Goal: Transaction & Acquisition: Purchase product/service

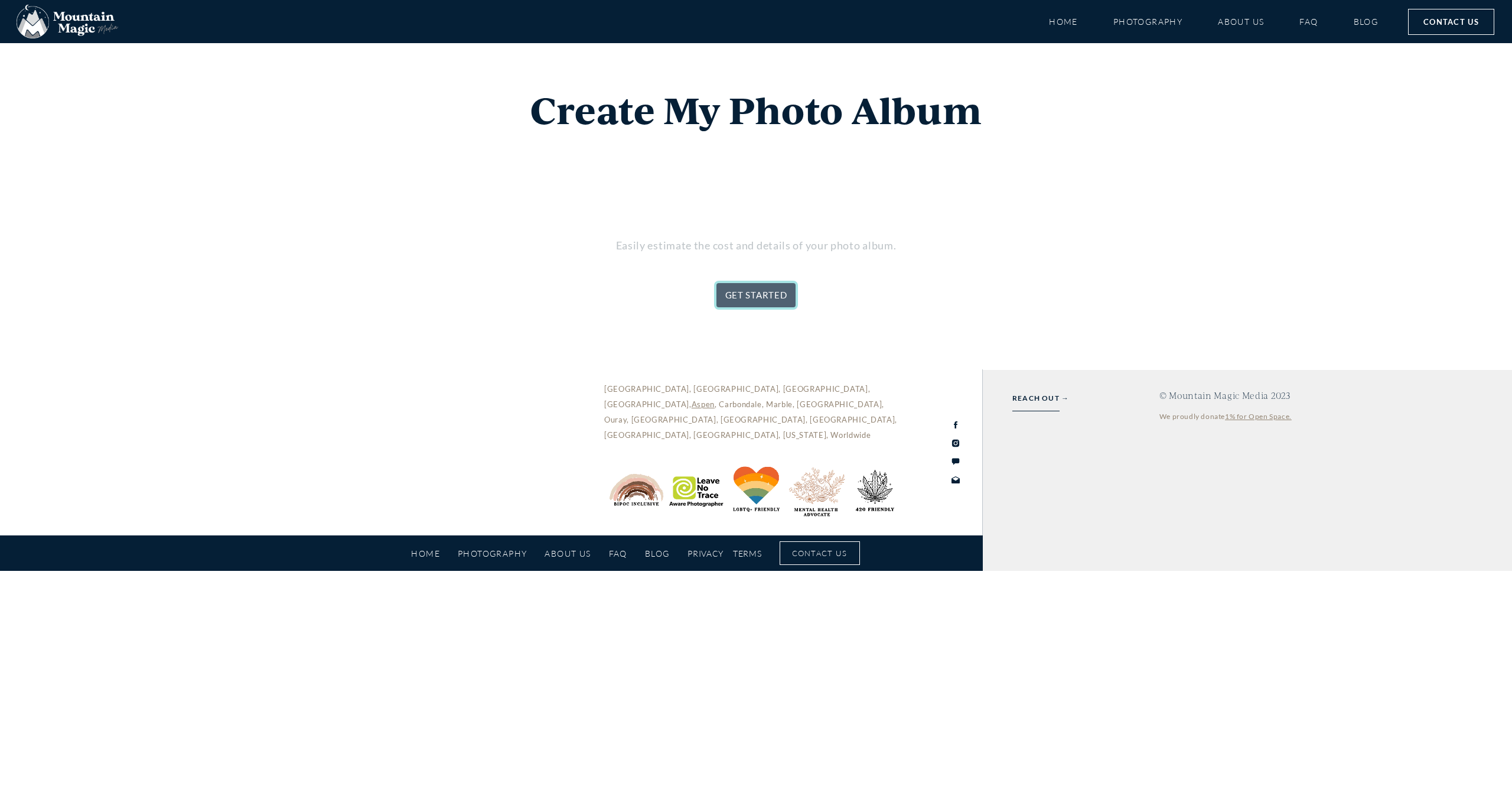
click at [781, 297] on link "GET STARTED" at bounding box center [756, 296] width 80 height 25
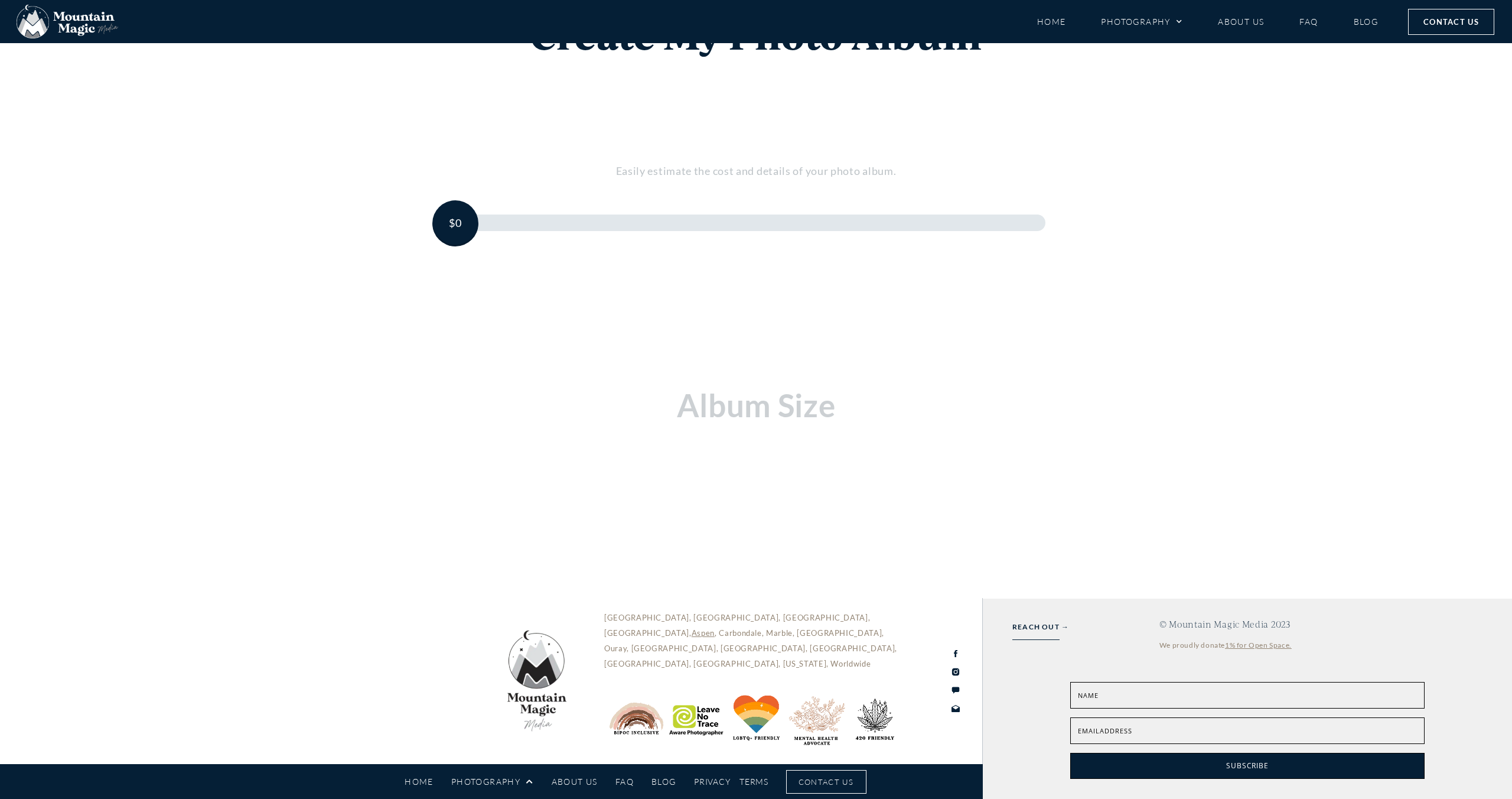
scroll to position [75, 0]
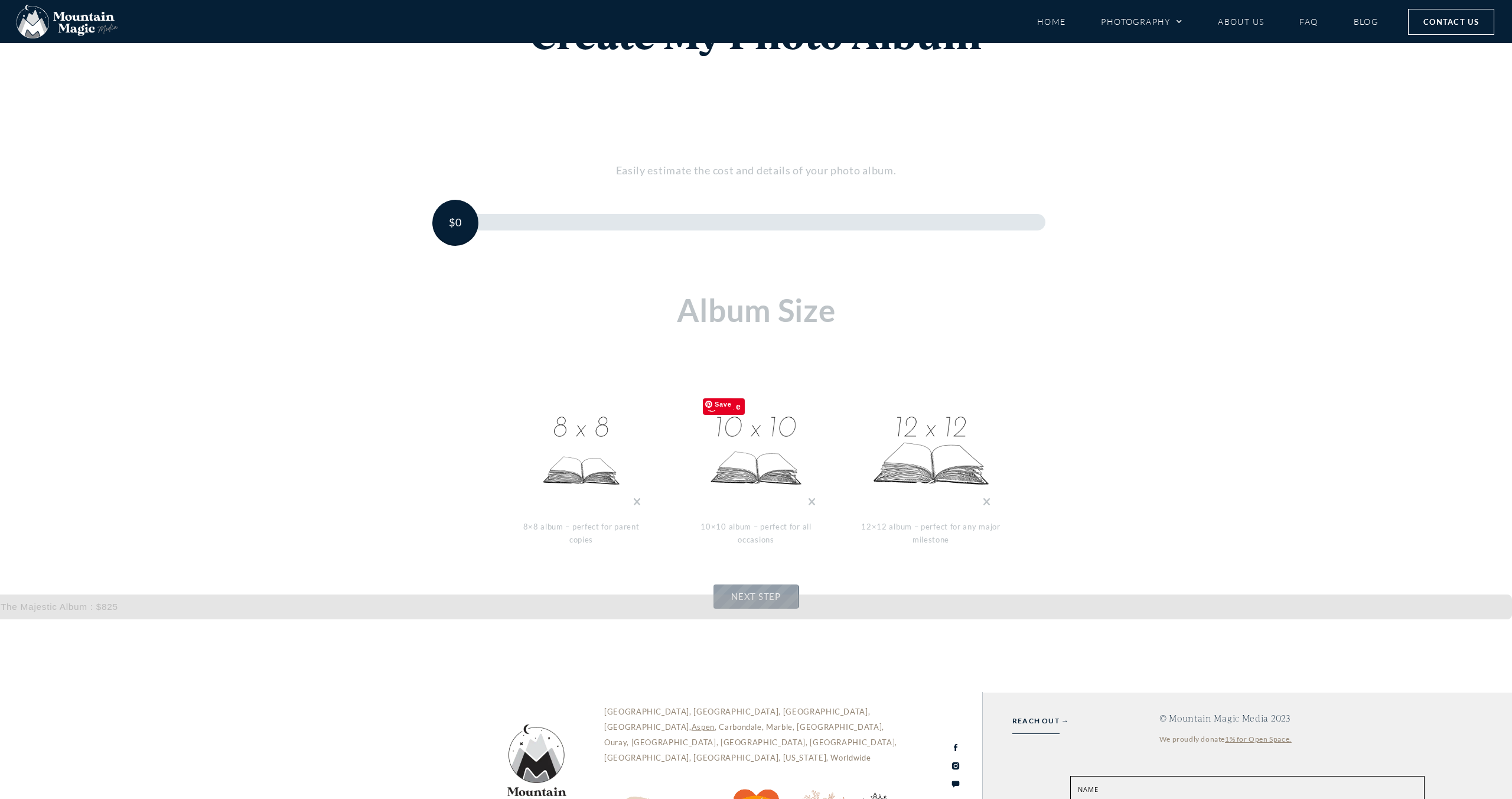
click at [741, 478] on img at bounding box center [756, 451] width 118 height 118
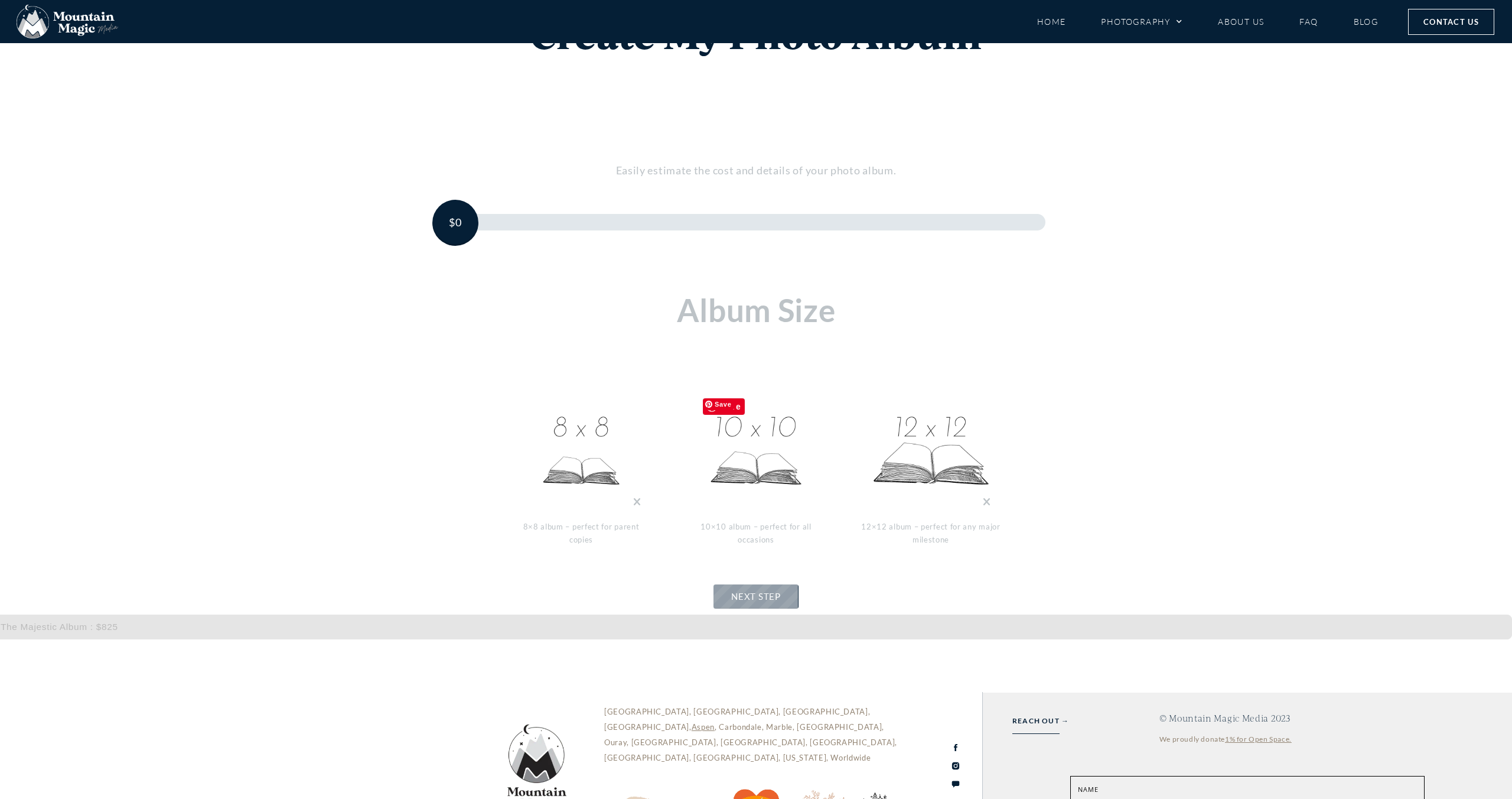
click at [776, 440] on img at bounding box center [756, 451] width 118 height 118
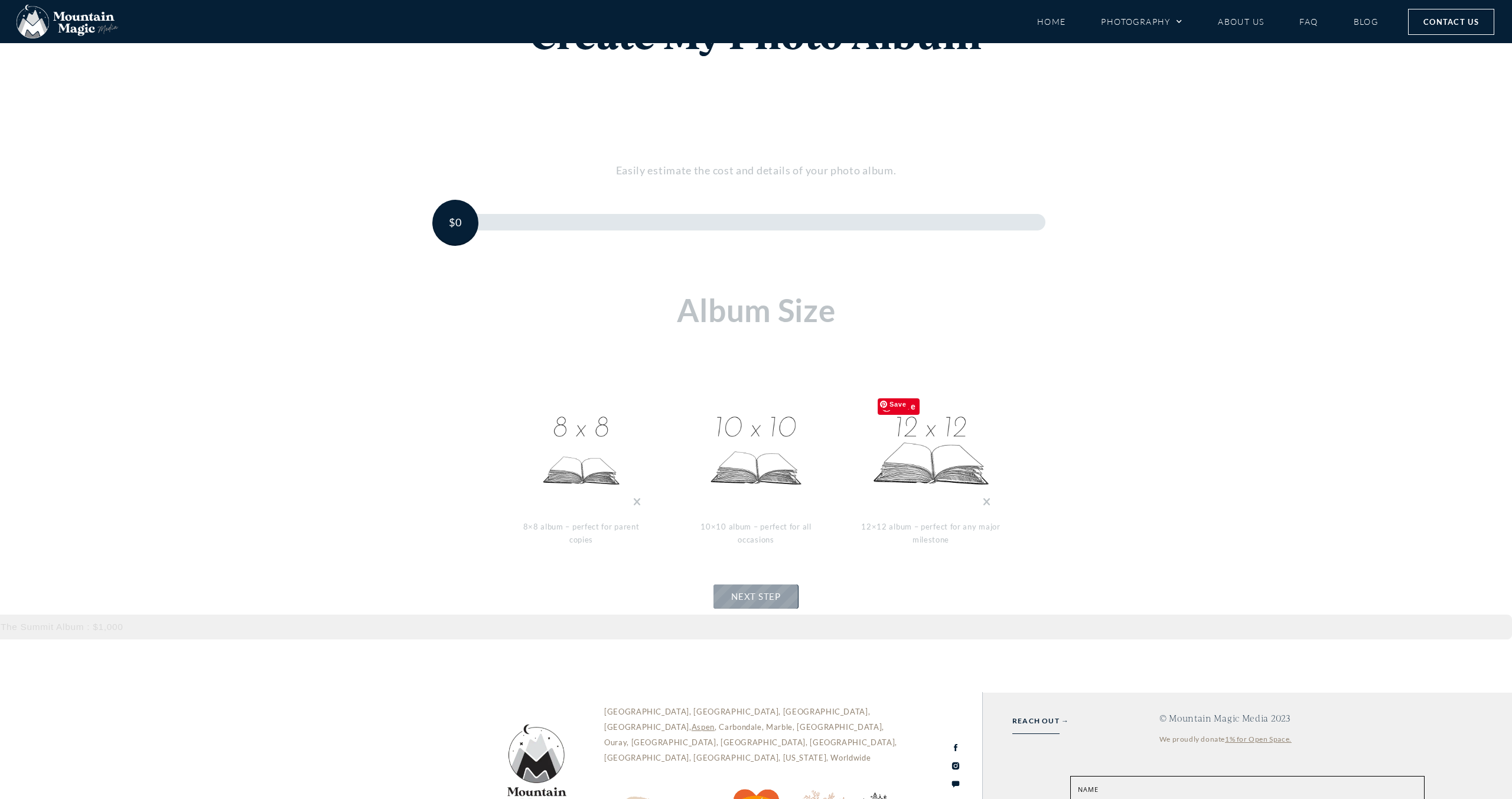
click at [931, 471] on img at bounding box center [931, 451] width 118 height 118
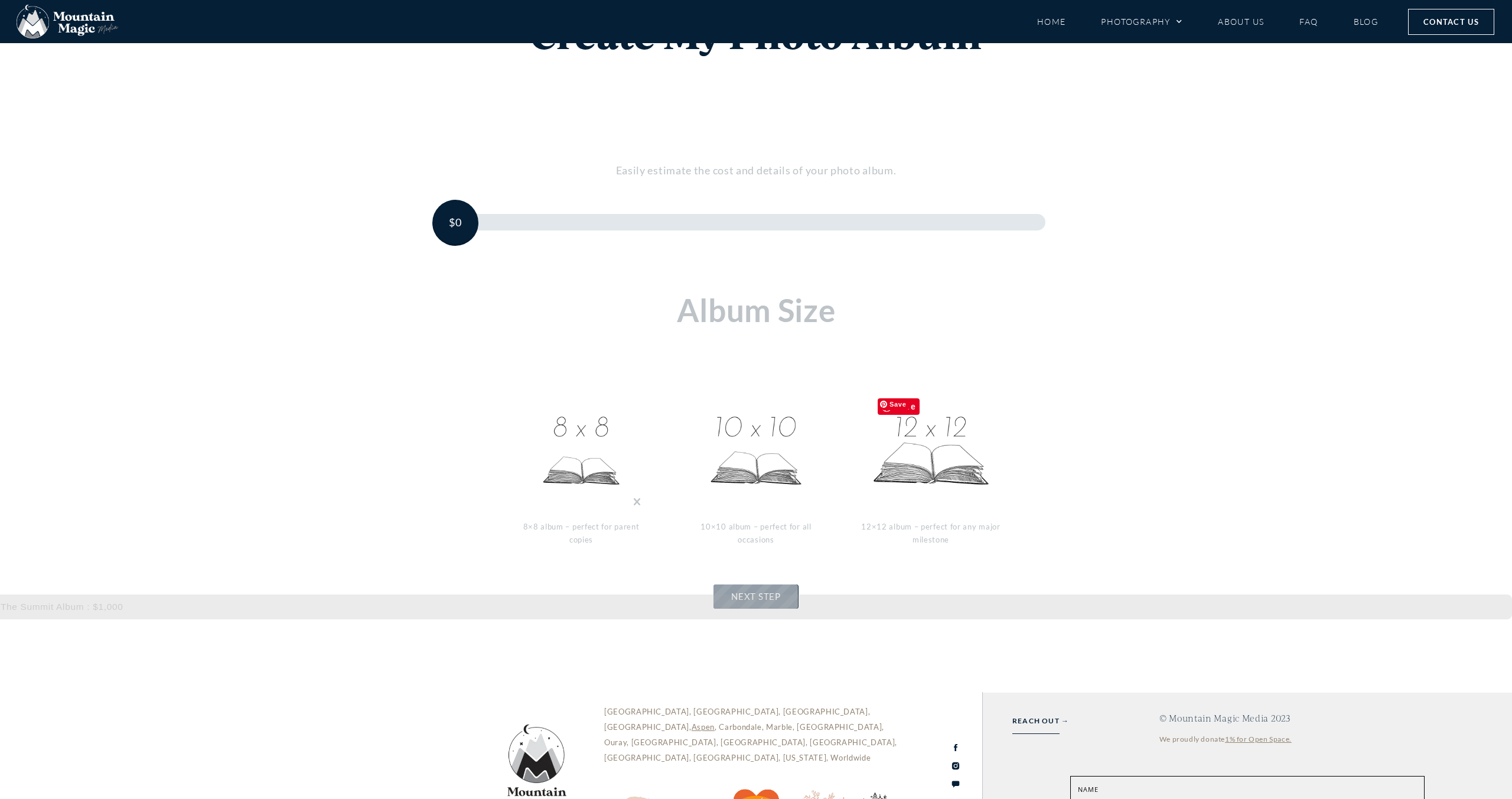
click at [977, 459] on img at bounding box center [931, 451] width 118 height 118
click at [961, 467] on img at bounding box center [931, 451] width 118 height 118
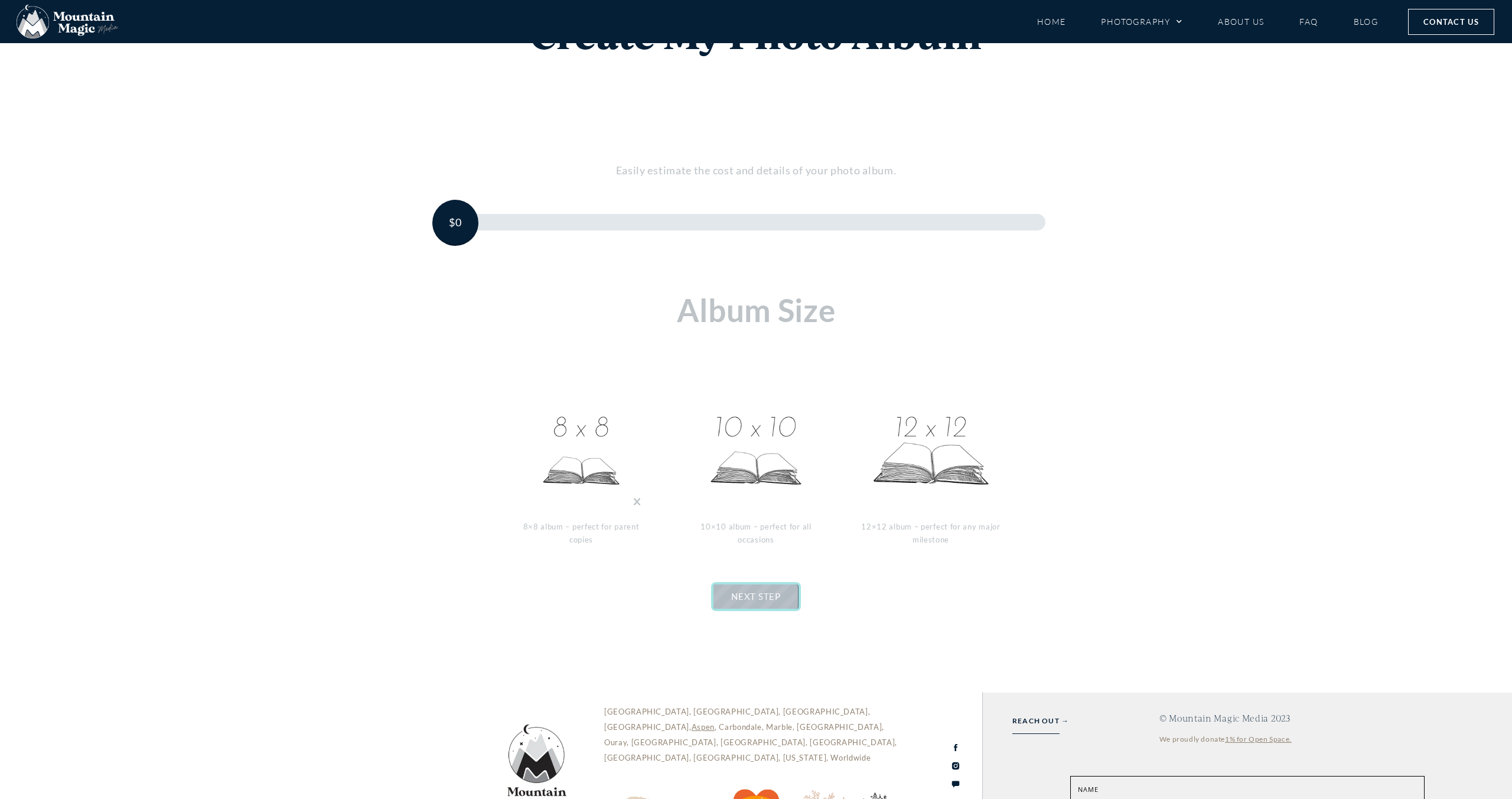
click at [774, 590] on span "NEXT STEP" at bounding box center [756, 596] width 49 height 11
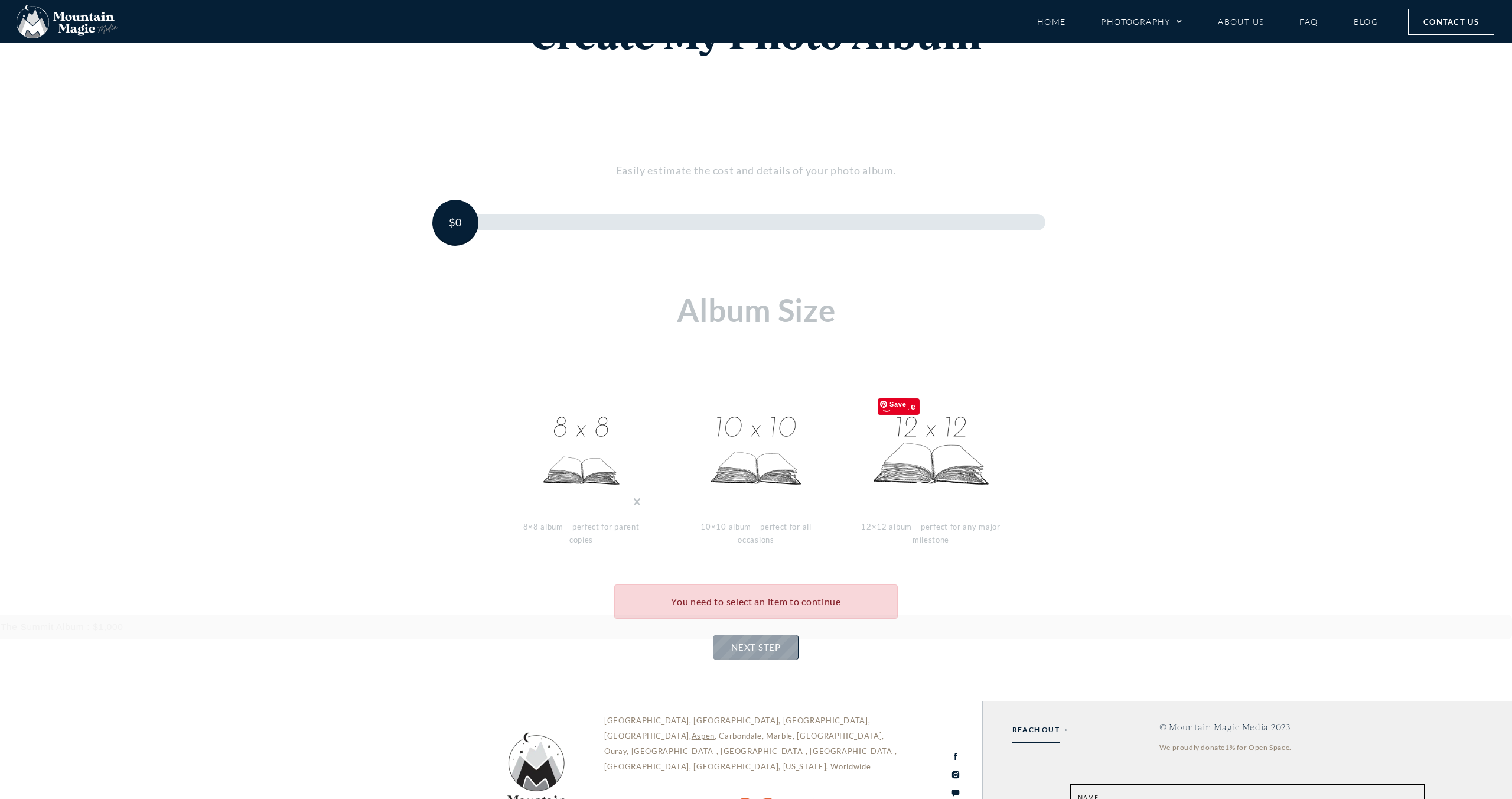
click at [915, 479] on img at bounding box center [931, 451] width 118 height 118
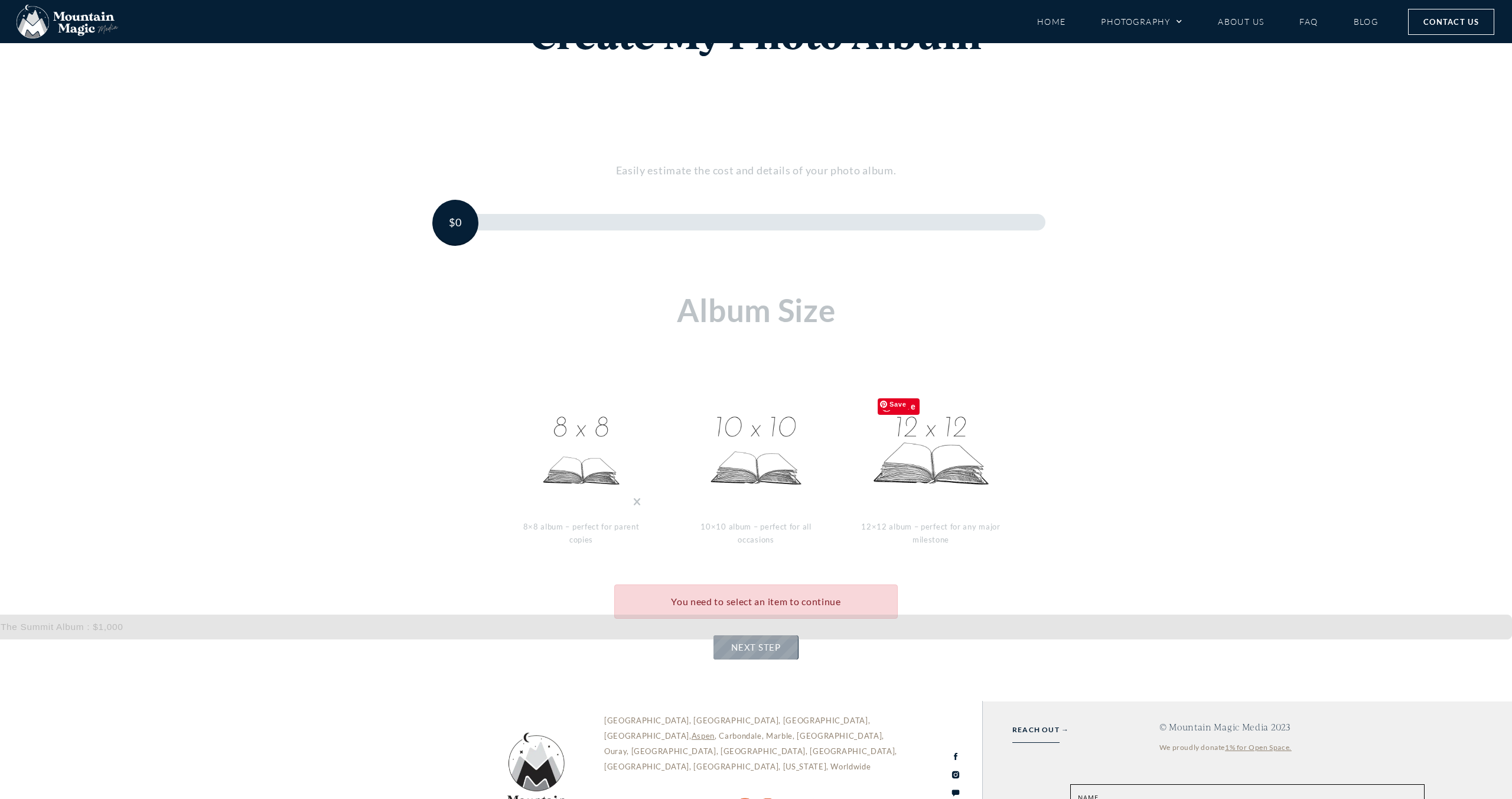
click at [934, 452] on img at bounding box center [931, 451] width 118 height 118
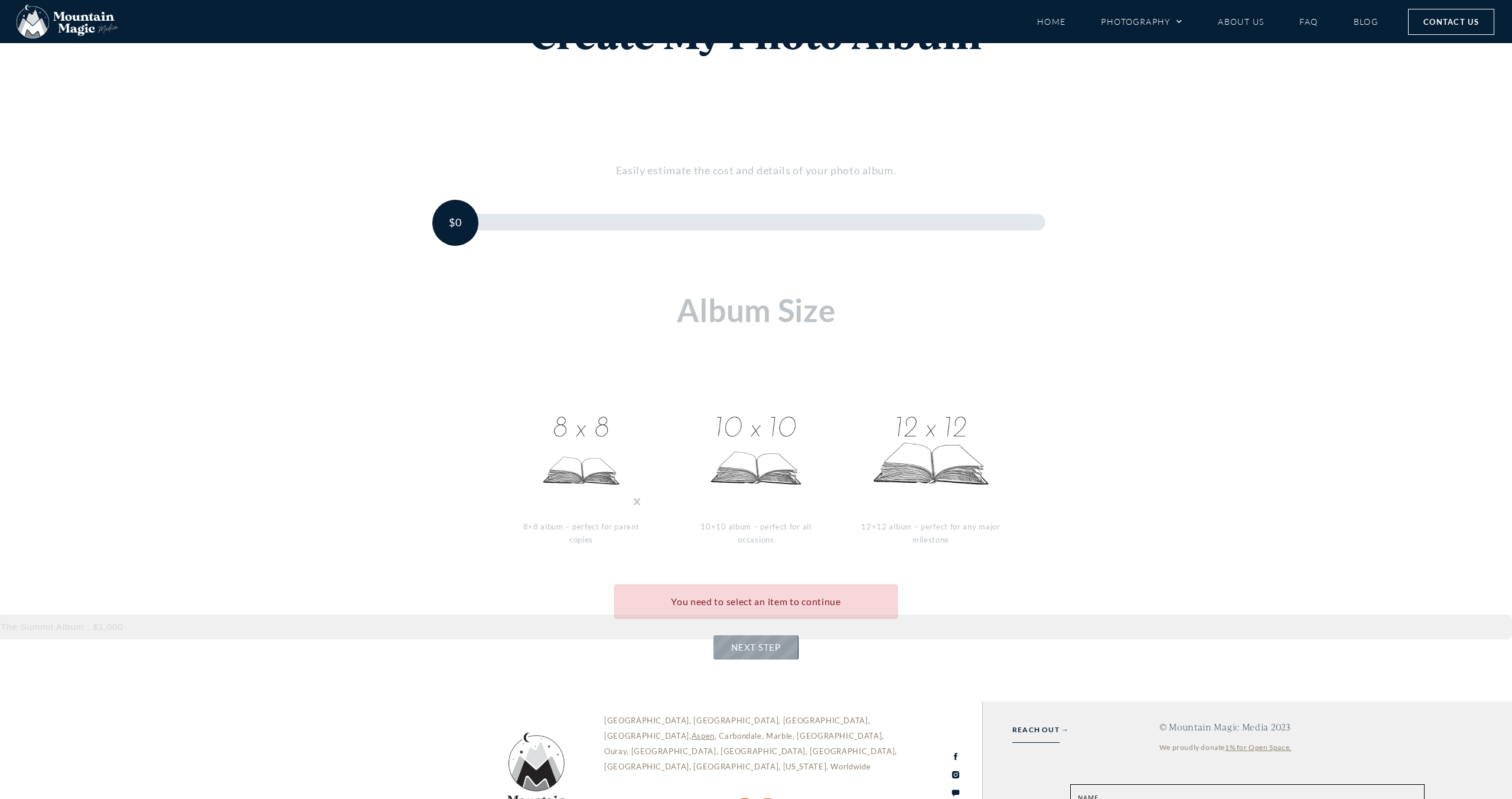
click at [936, 371] on div "- + 1 8×8 album – perfect for parent copies - + 1 10×10 album – perfect for all…" at bounding box center [756, 466] width 695 height 202
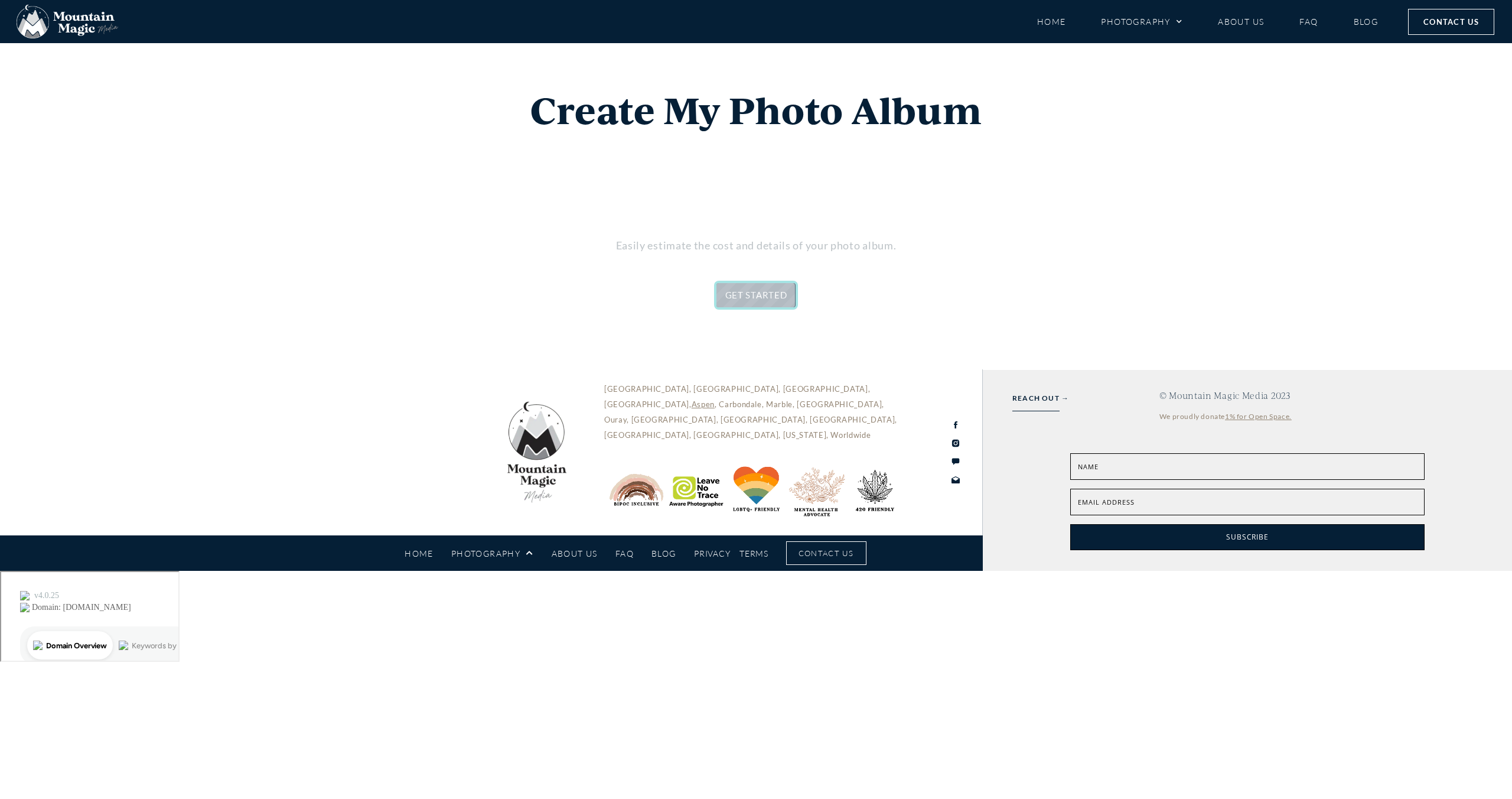
click at [752, 303] on link "GET STARTED" at bounding box center [756, 296] width 80 height 25
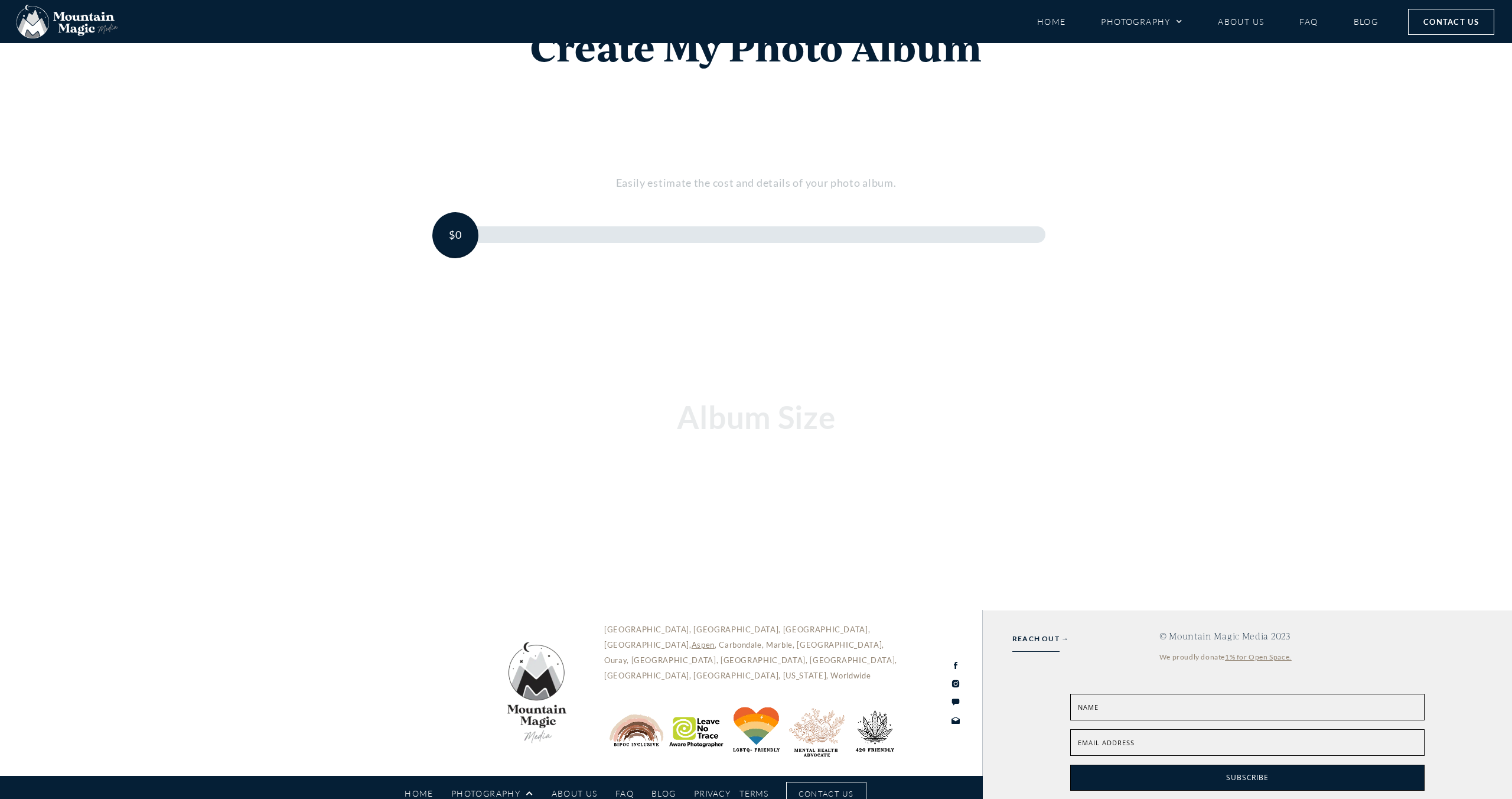
scroll to position [75, 0]
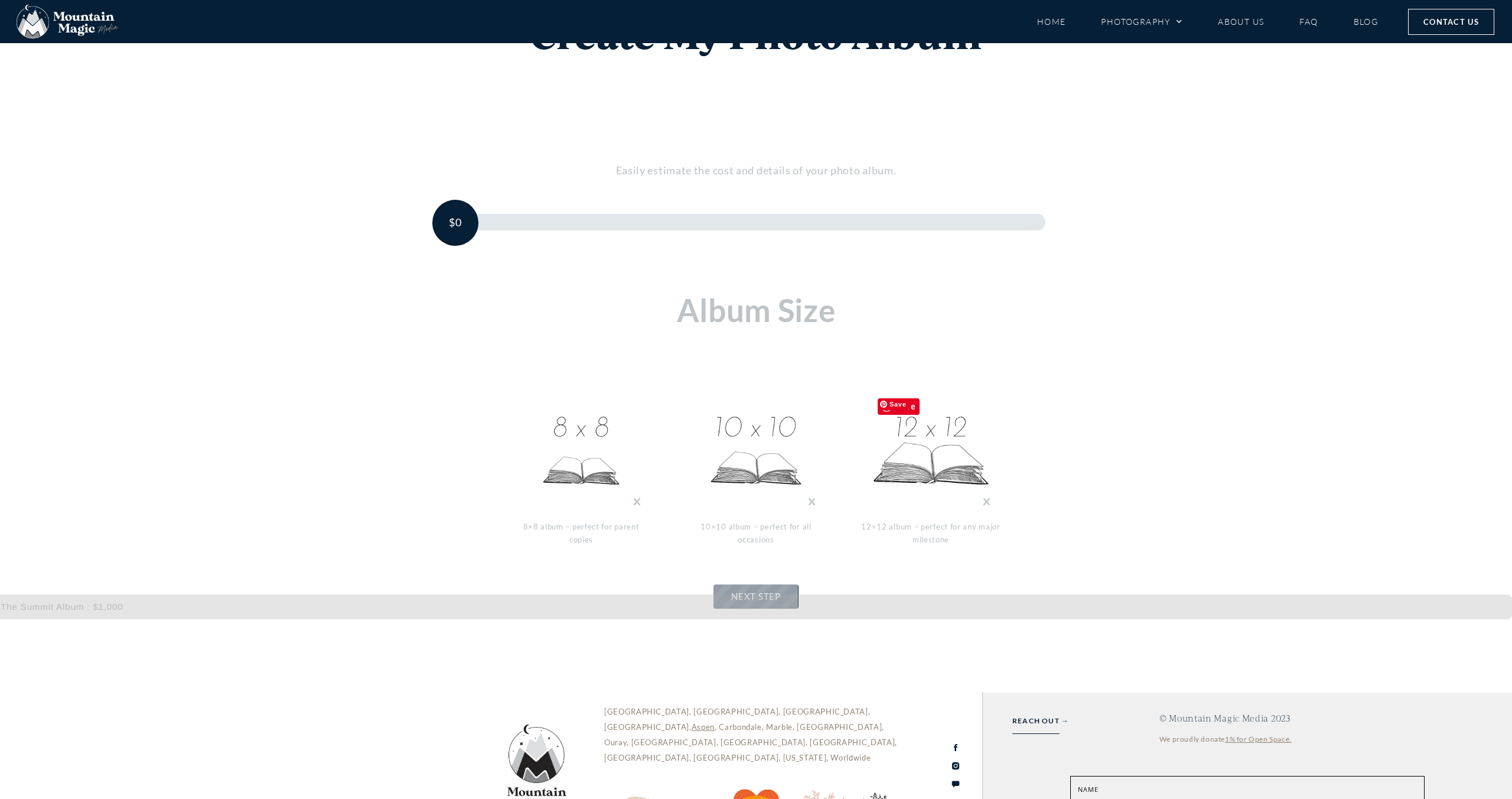
click at [935, 452] on img at bounding box center [931, 451] width 118 height 118
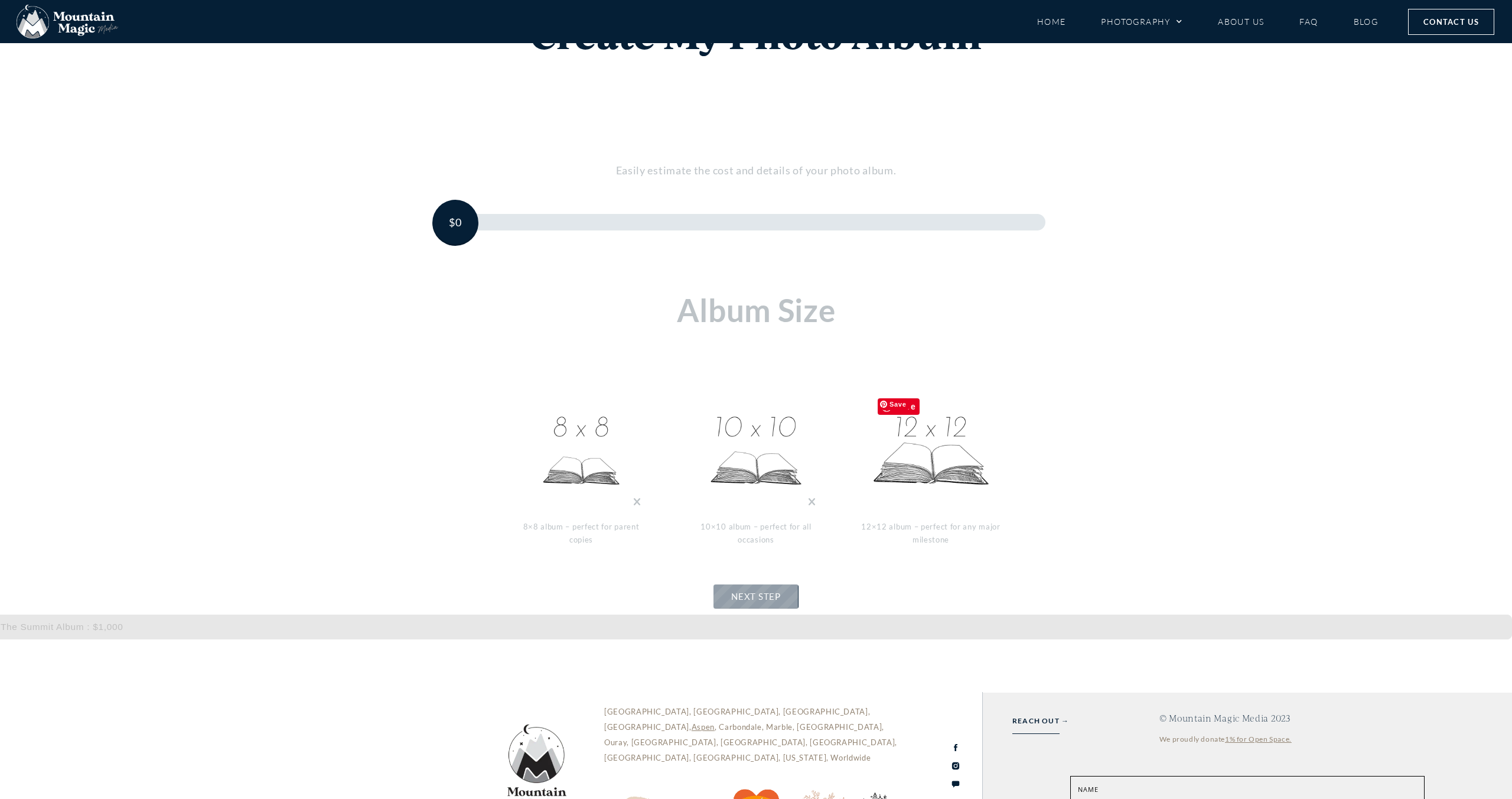
click at [954, 414] on img at bounding box center [931, 451] width 118 height 118
drag, startPoint x: 947, startPoint y: 442, endPoint x: 952, endPoint y: 506, distance: 64.2
click at [947, 442] on img at bounding box center [931, 451] width 118 height 118
drag, startPoint x: 950, startPoint y: 515, endPoint x: 946, endPoint y: 523, distance: 8.9
click at [950, 515] on div "- + 1 12×12 album – perfect for any major milestone" at bounding box center [931, 466] width 175 height 180
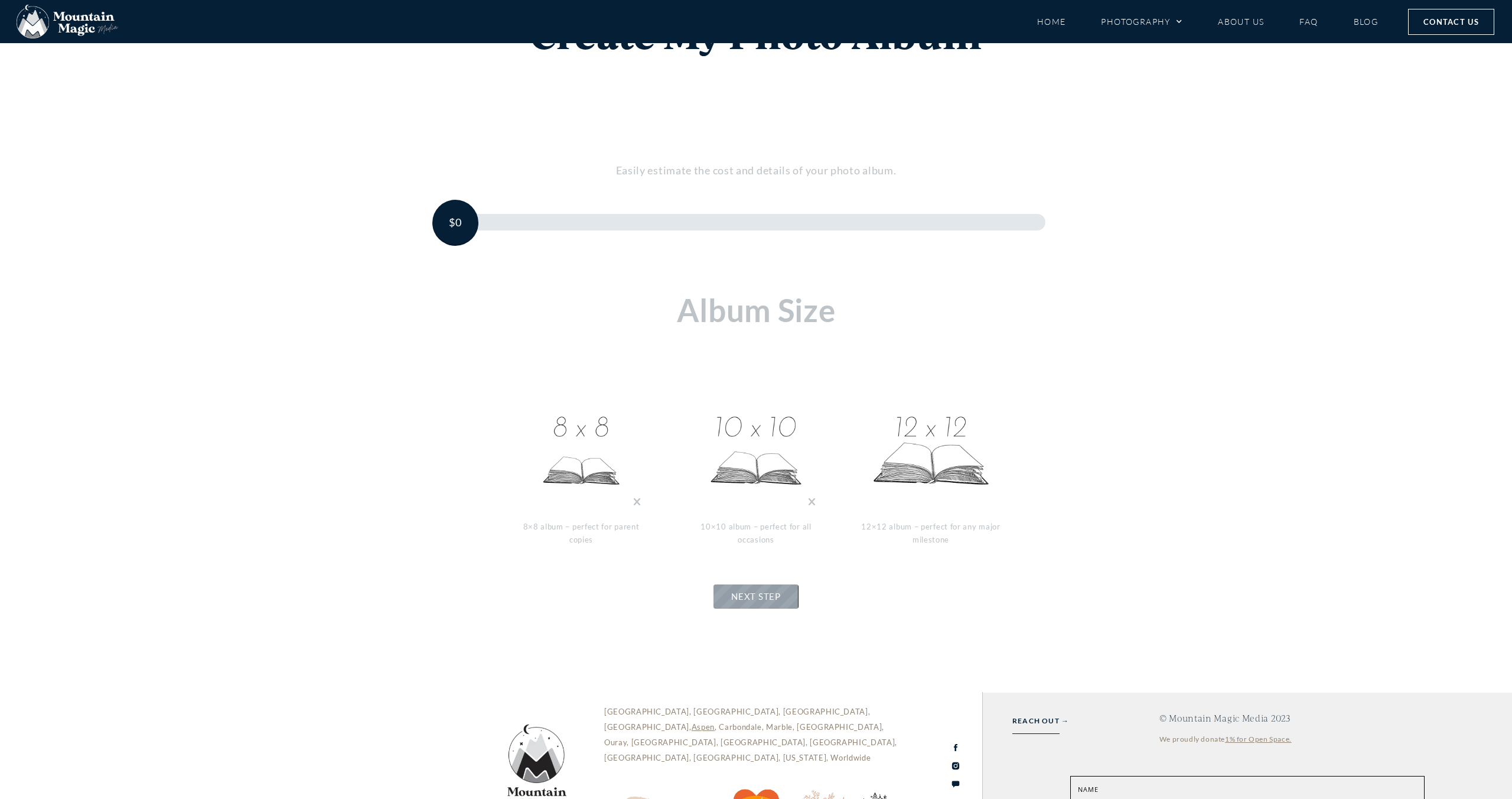
drag, startPoint x: 943, startPoint y: 529, endPoint x: 938, endPoint y: 516, distance: 13.9
click at [943, 529] on p "12×12 album – perfect for any major milestone" at bounding box center [931, 533] width 142 height 26
click at [931, 473] on img at bounding box center [931, 451] width 118 height 118
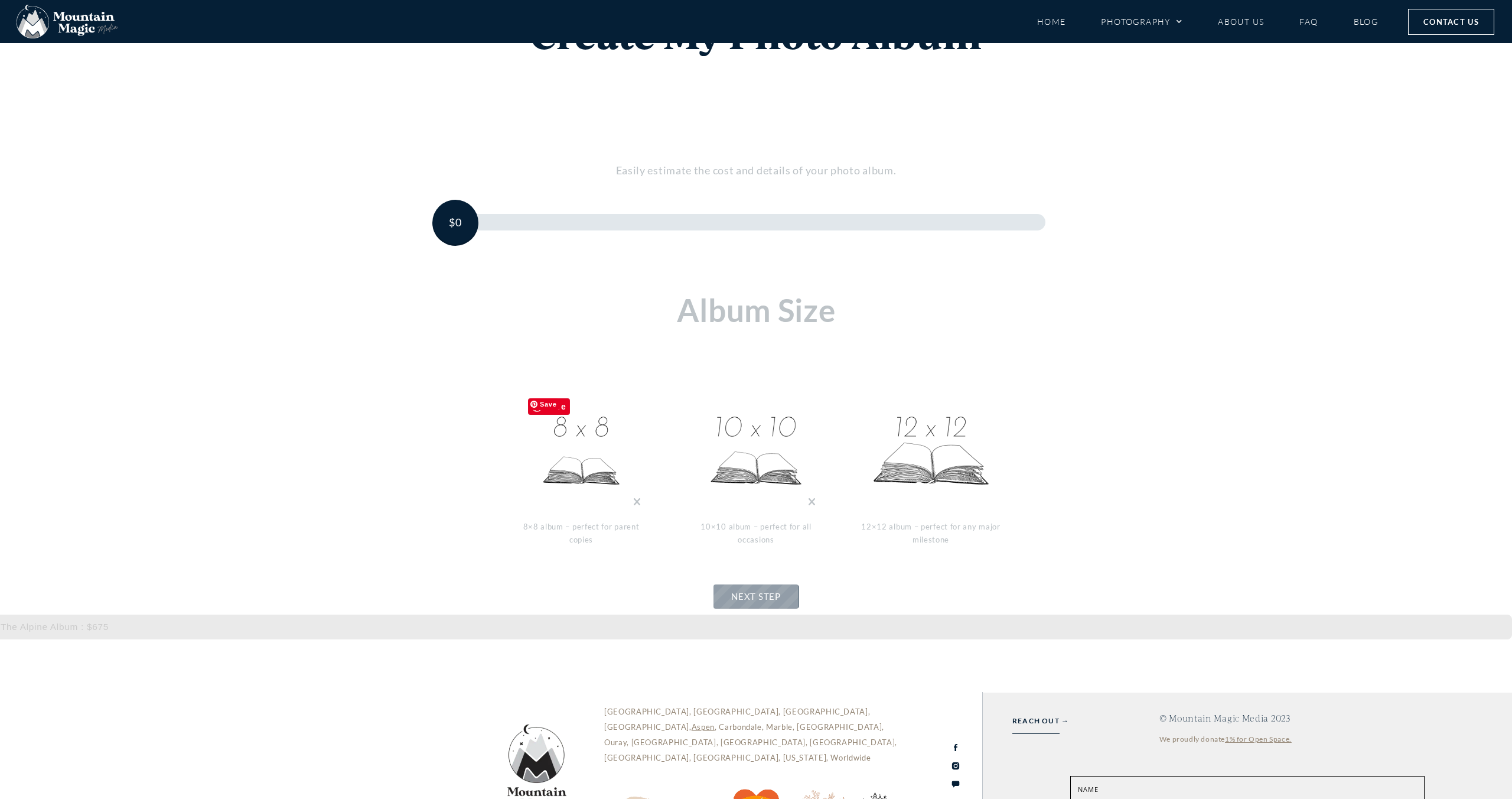
click at [592, 459] on img at bounding box center [581, 451] width 118 height 118
click at [785, 465] on img at bounding box center [756, 451] width 118 height 118
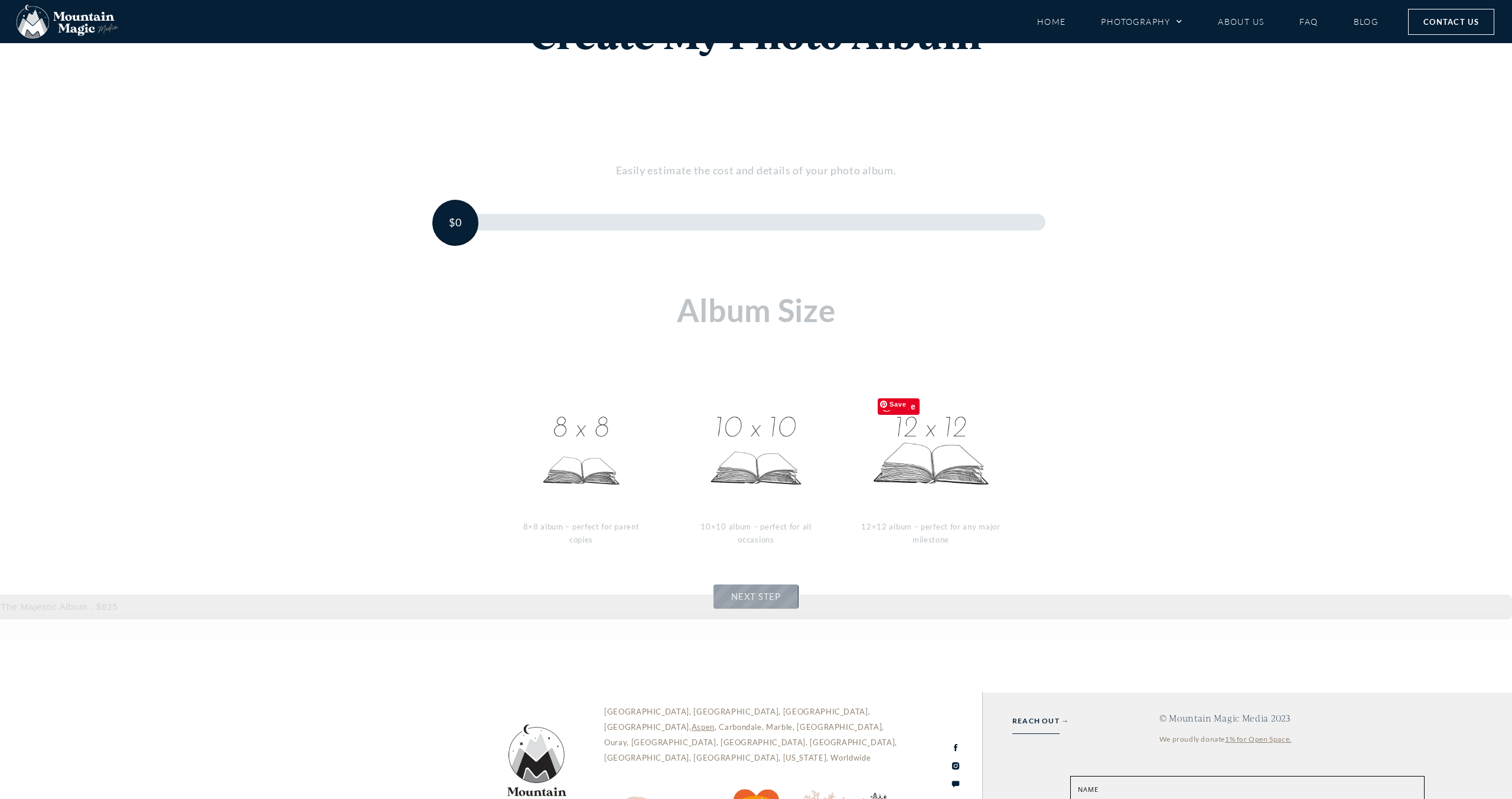
click at [916, 470] on img at bounding box center [931, 451] width 118 height 118
click at [966, 471] on img at bounding box center [931, 451] width 118 height 118
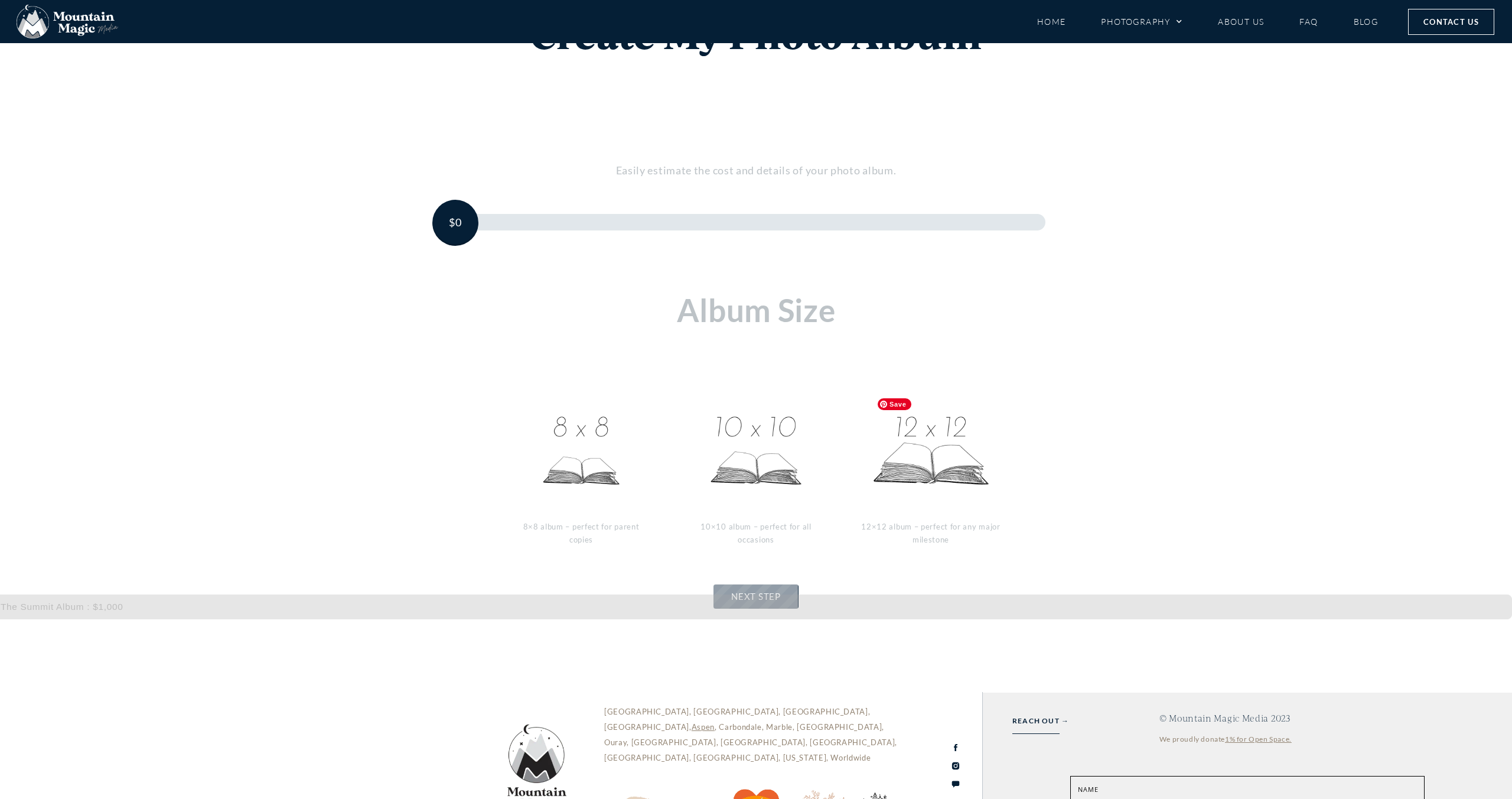
drag, startPoint x: 966, startPoint y: 501, endPoint x: 961, endPoint y: 514, distance: 13.9
click at [966, 594] on div "The Summit Album : $1,000" at bounding box center [754, 606] width 1516 height 25
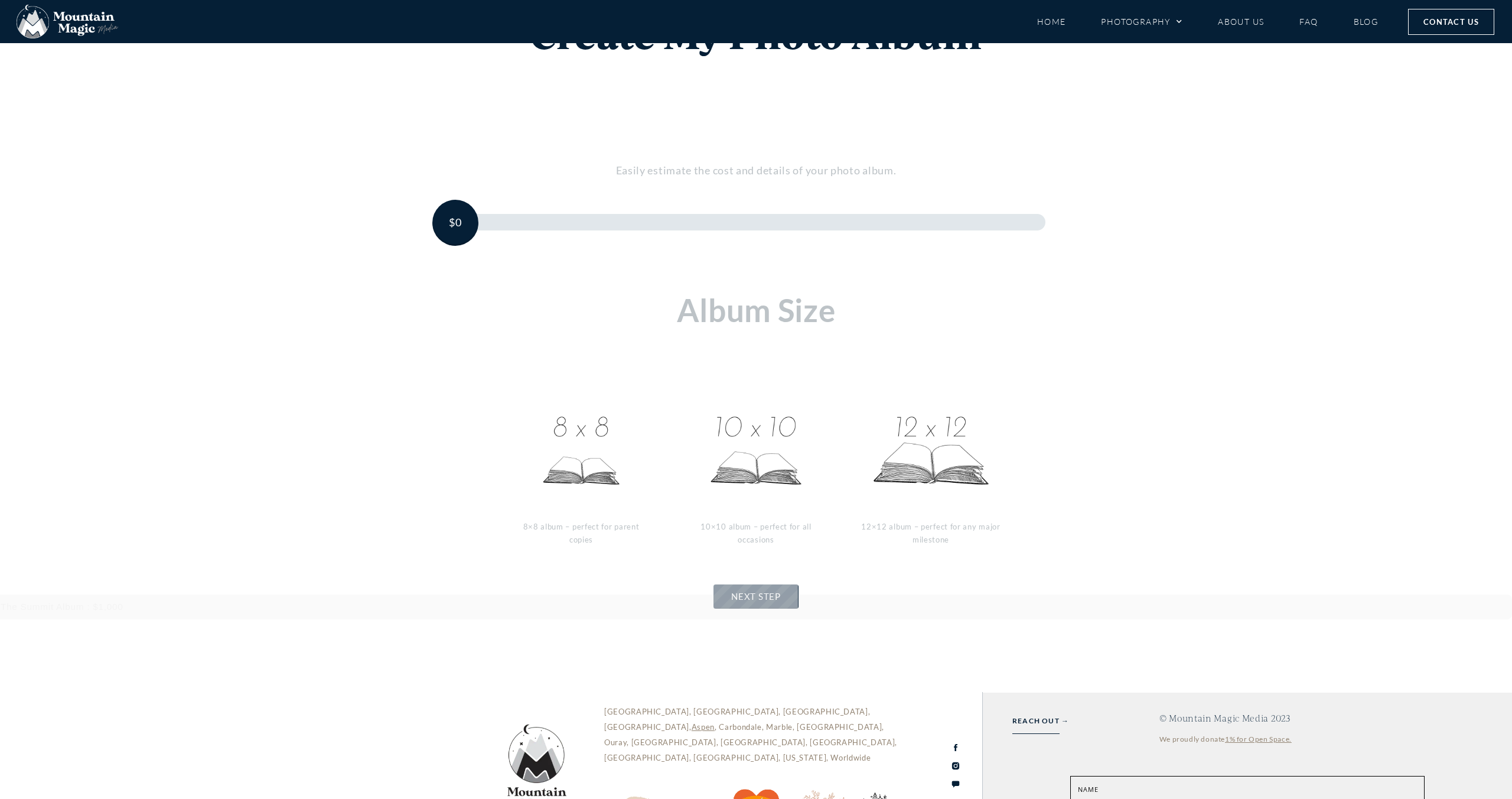
drag, startPoint x: 959, startPoint y: 515, endPoint x: 950, endPoint y: 523, distance: 12.0
click at [938, 528] on p "12×12 album – perfect for any major milestone" at bounding box center [931, 533] width 142 height 26
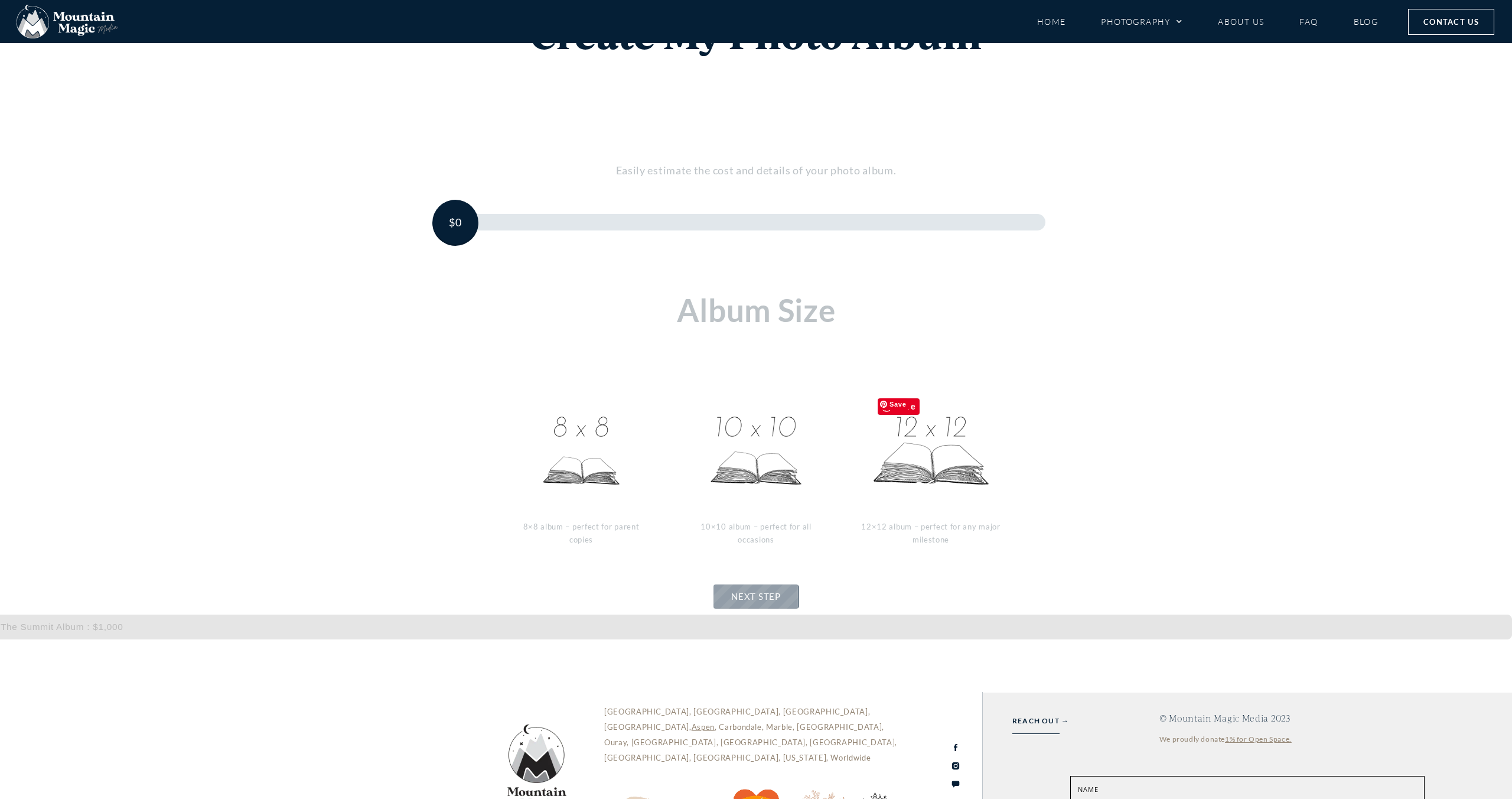
click at [889, 437] on img at bounding box center [931, 451] width 118 height 118
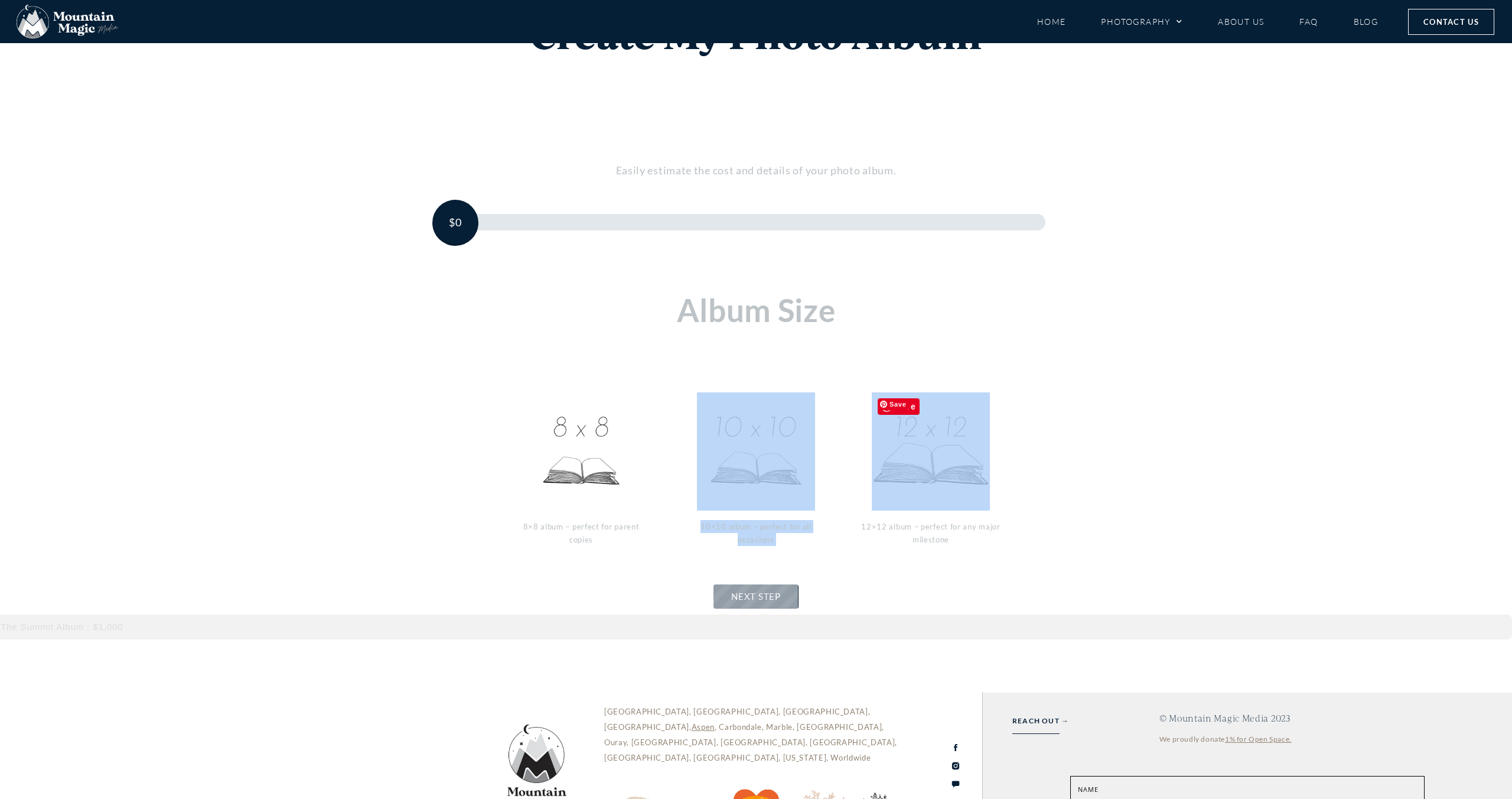
drag, startPoint x: 845, startPoint y: 377, endPoint x: 956, endPoint y: 429, distance: 122.6
click at [955, 429] on div "- + 1 8×8 album – perfect for parent copies - + 1 10×10 album – perfect for all…" at bounding box center [756, 466] width 695 height 202
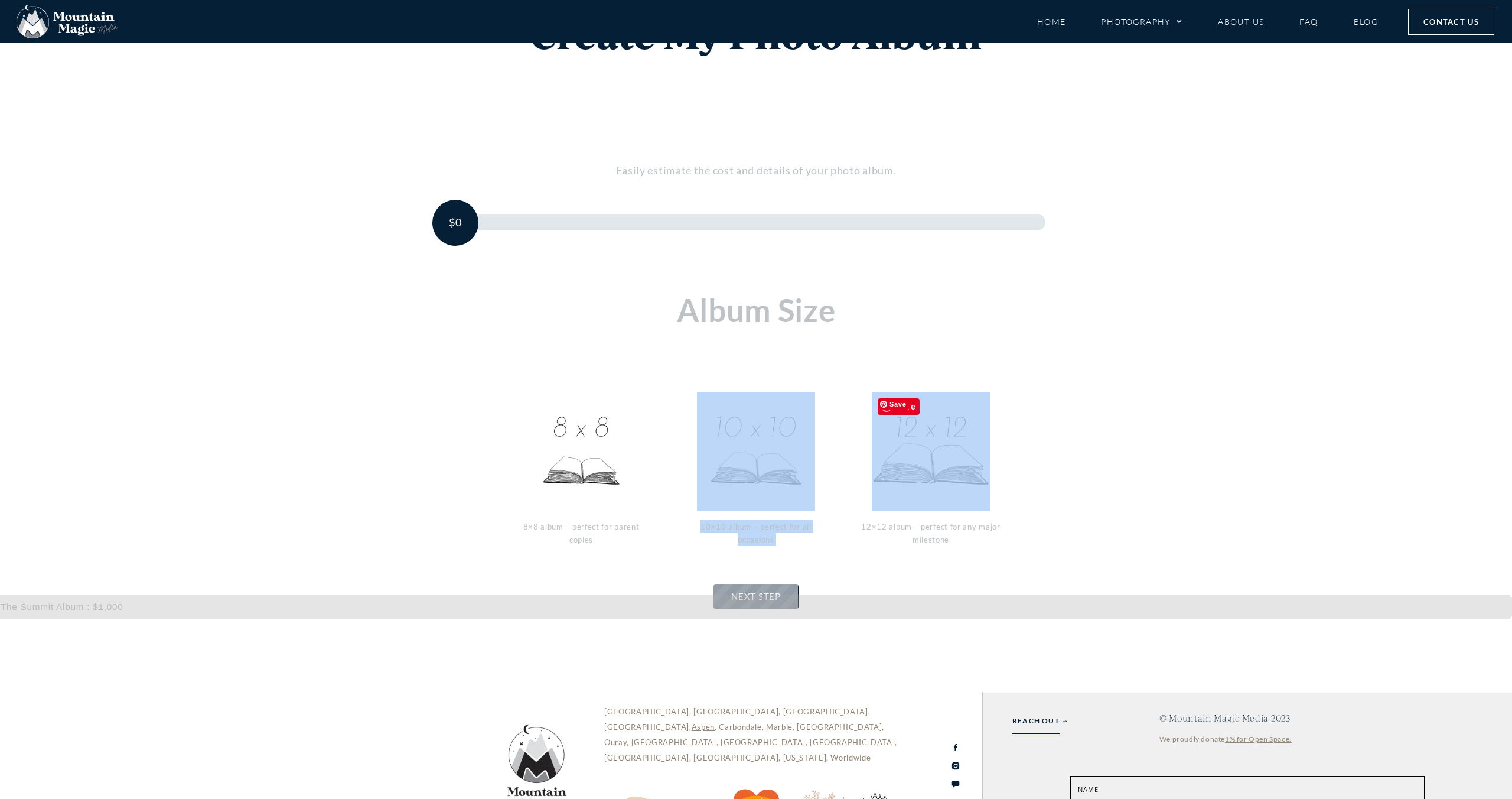
click at [956, 429] on img at bounding box center [931, 451] width 118 height 118
click at [957, 431] on img at bounding box center [931, 451] width 118 height 118
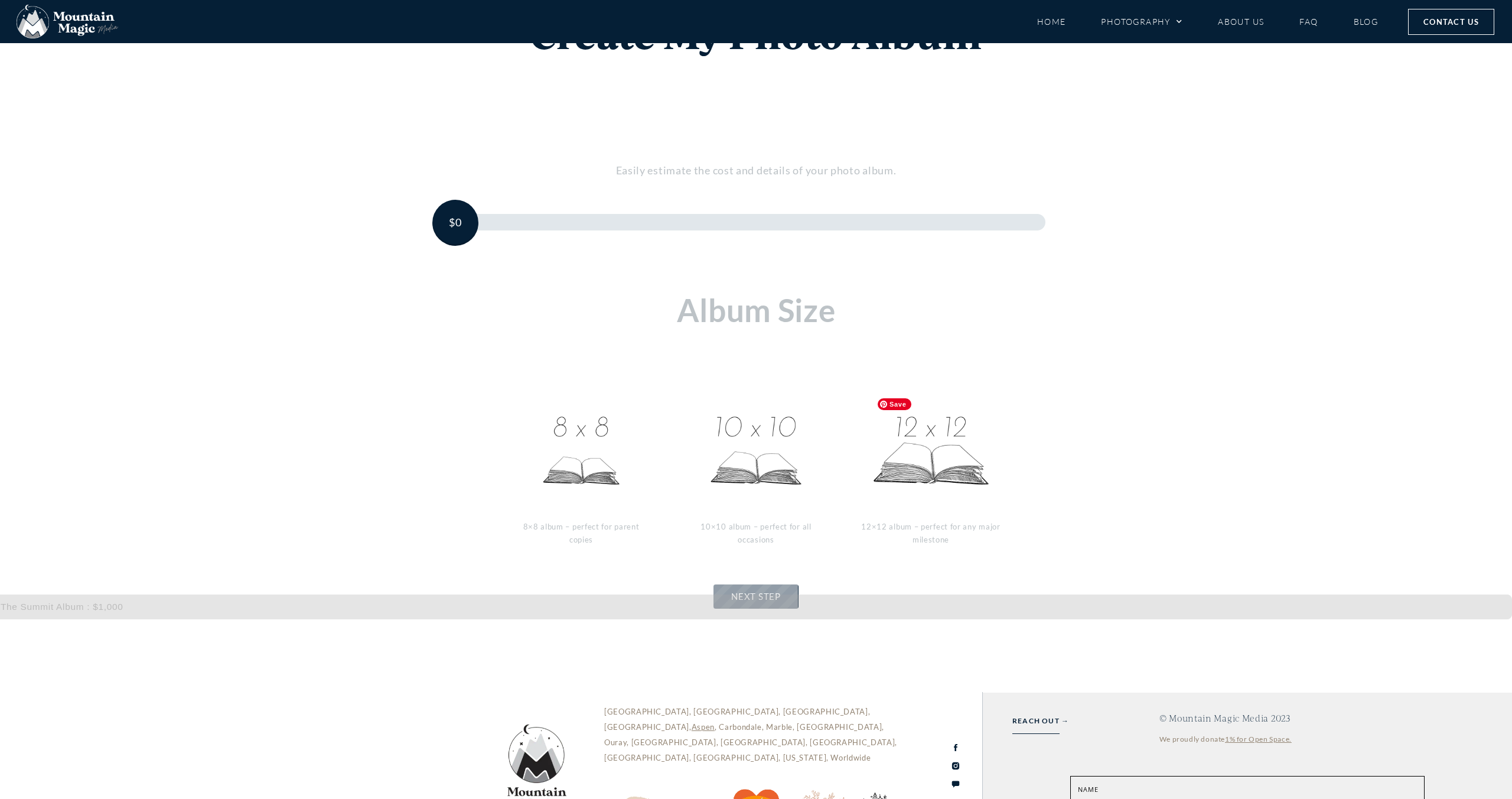
click at [1041, 436] on div "- + 1 8×8 album – perfect for parent copies - + 1 10×10 album – perfect for all…" at bounding box center [756, 466] width 695 height 202
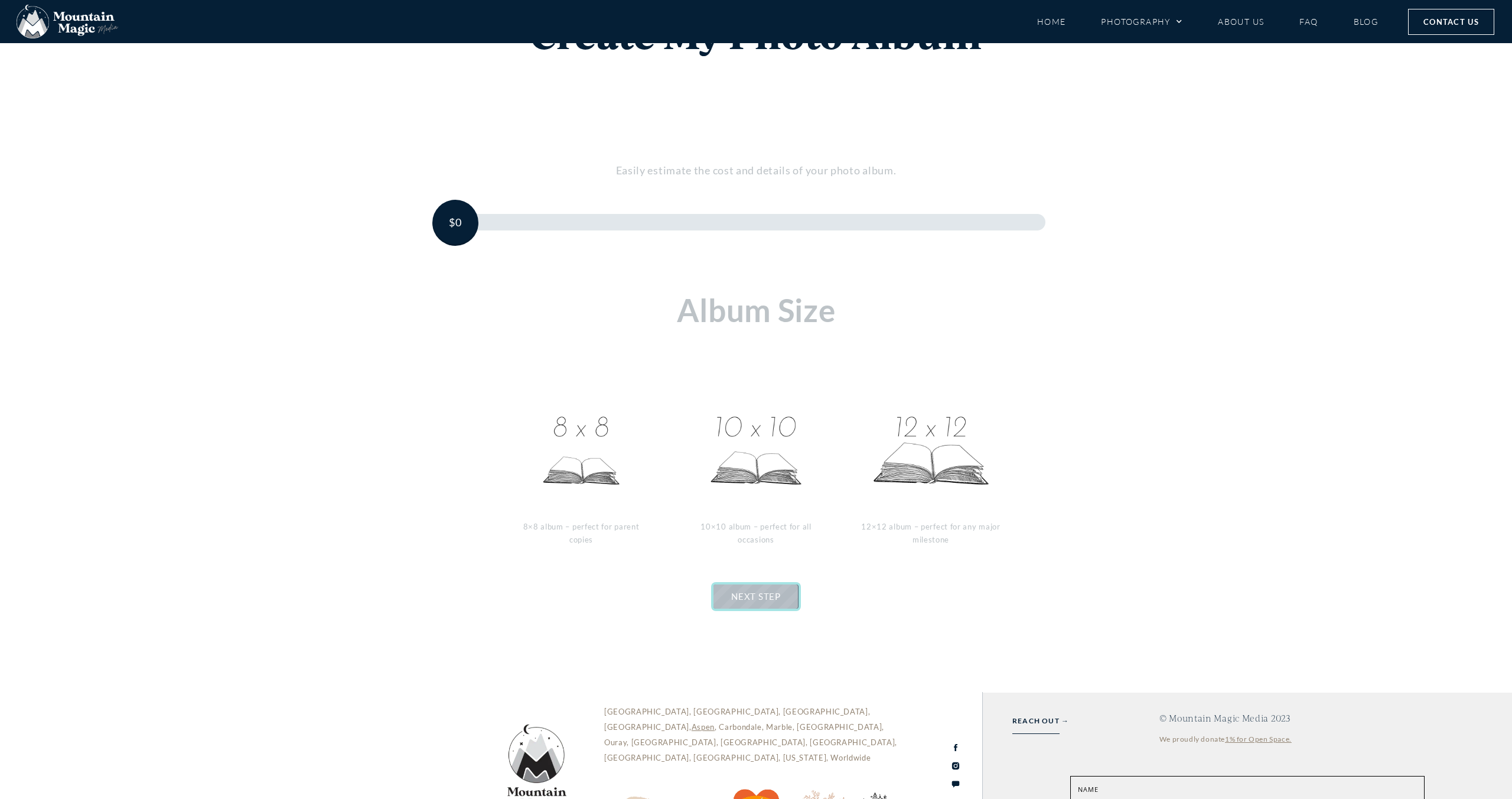
click at [744, 600] on span "NEXT STEP" at bounding box center [756, 596] width 49 height 11
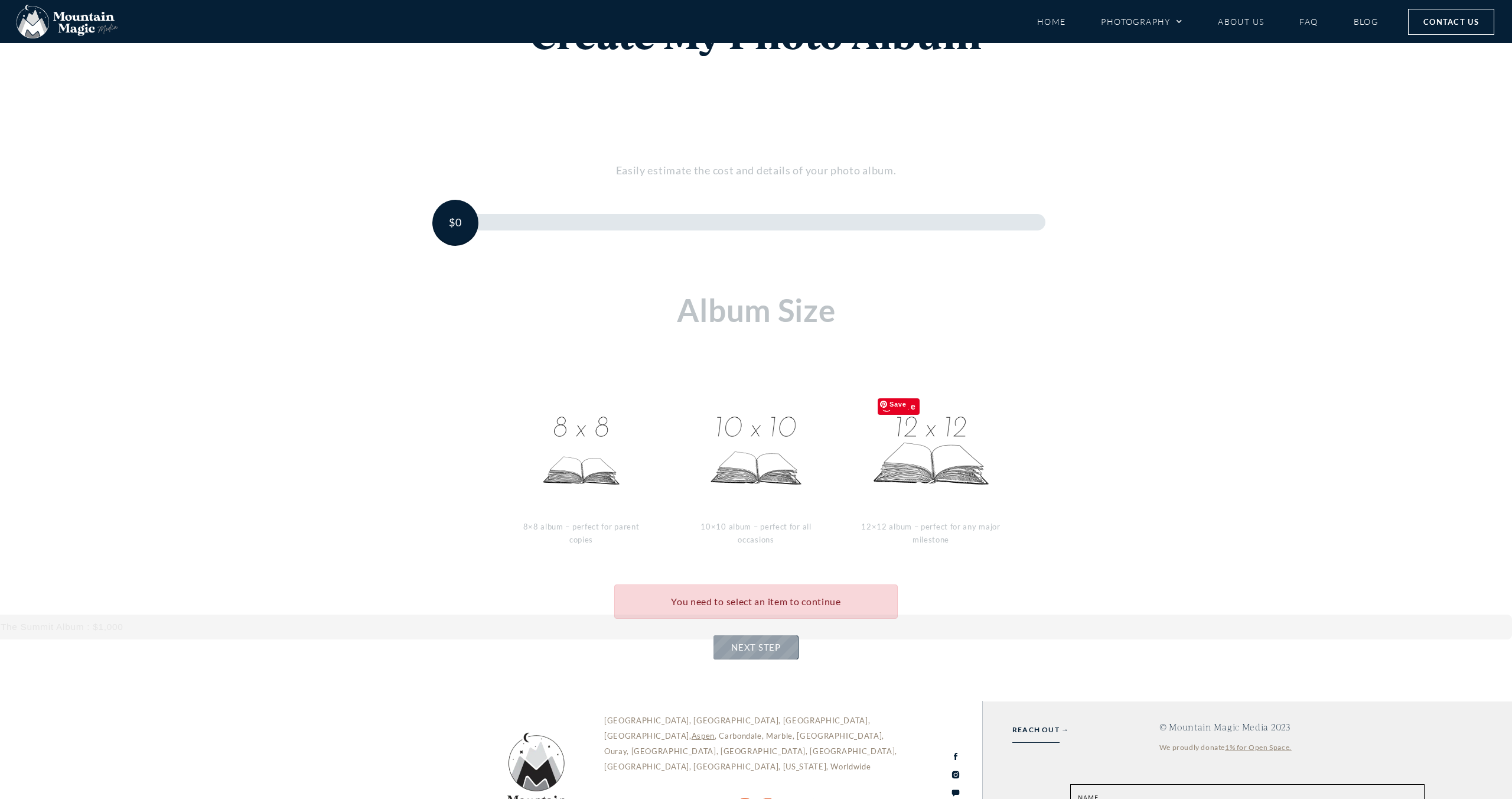
click at [913, 488] on img at bounding box center [931, 451] width 118 height 118
click at [767, 635] on link "NEXT STEP" at bounding box center [756, 648] width 84 height 25
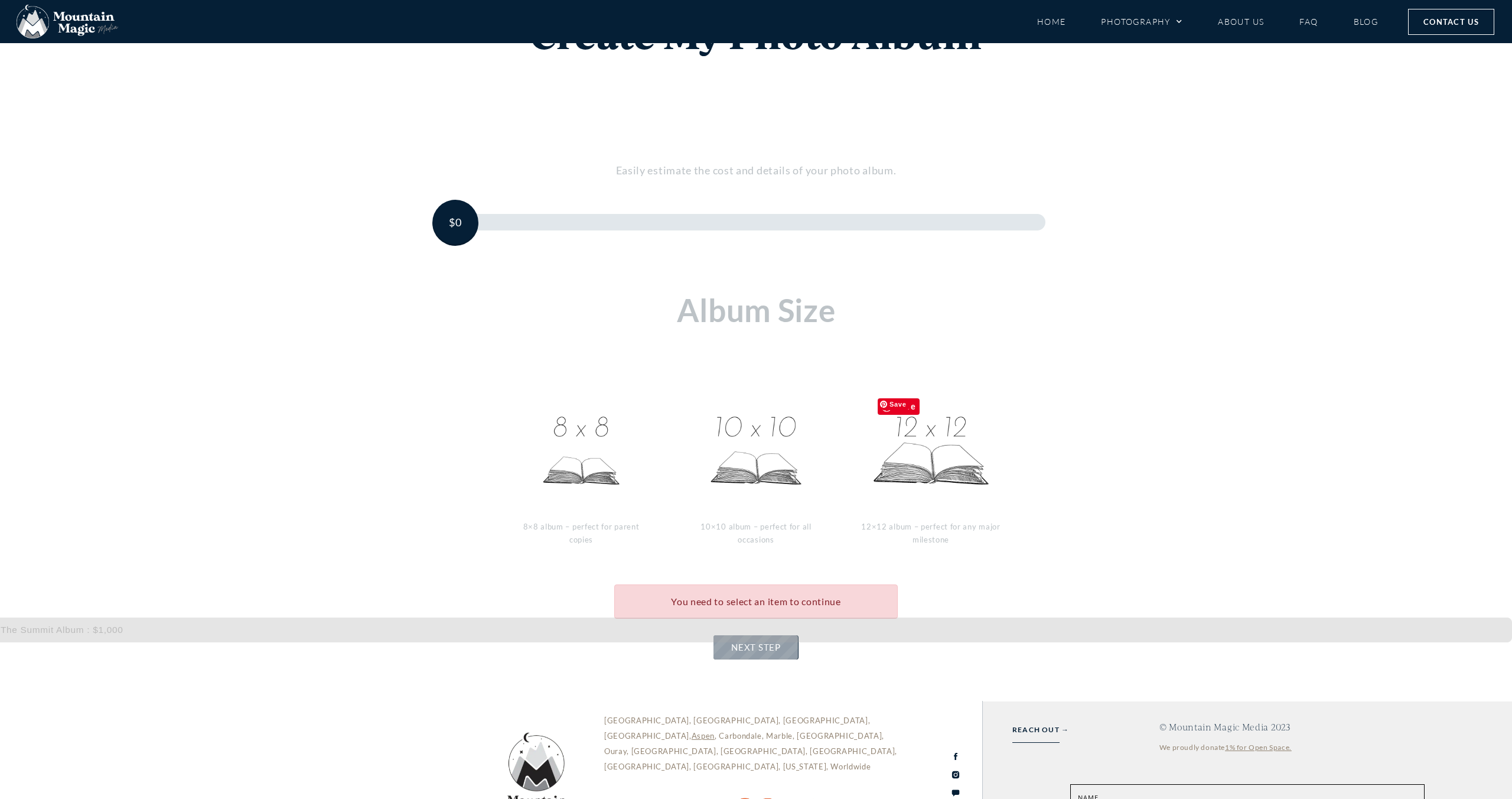
click at [908, 468] on img at bounding box center [931, 451] width 118 height 118
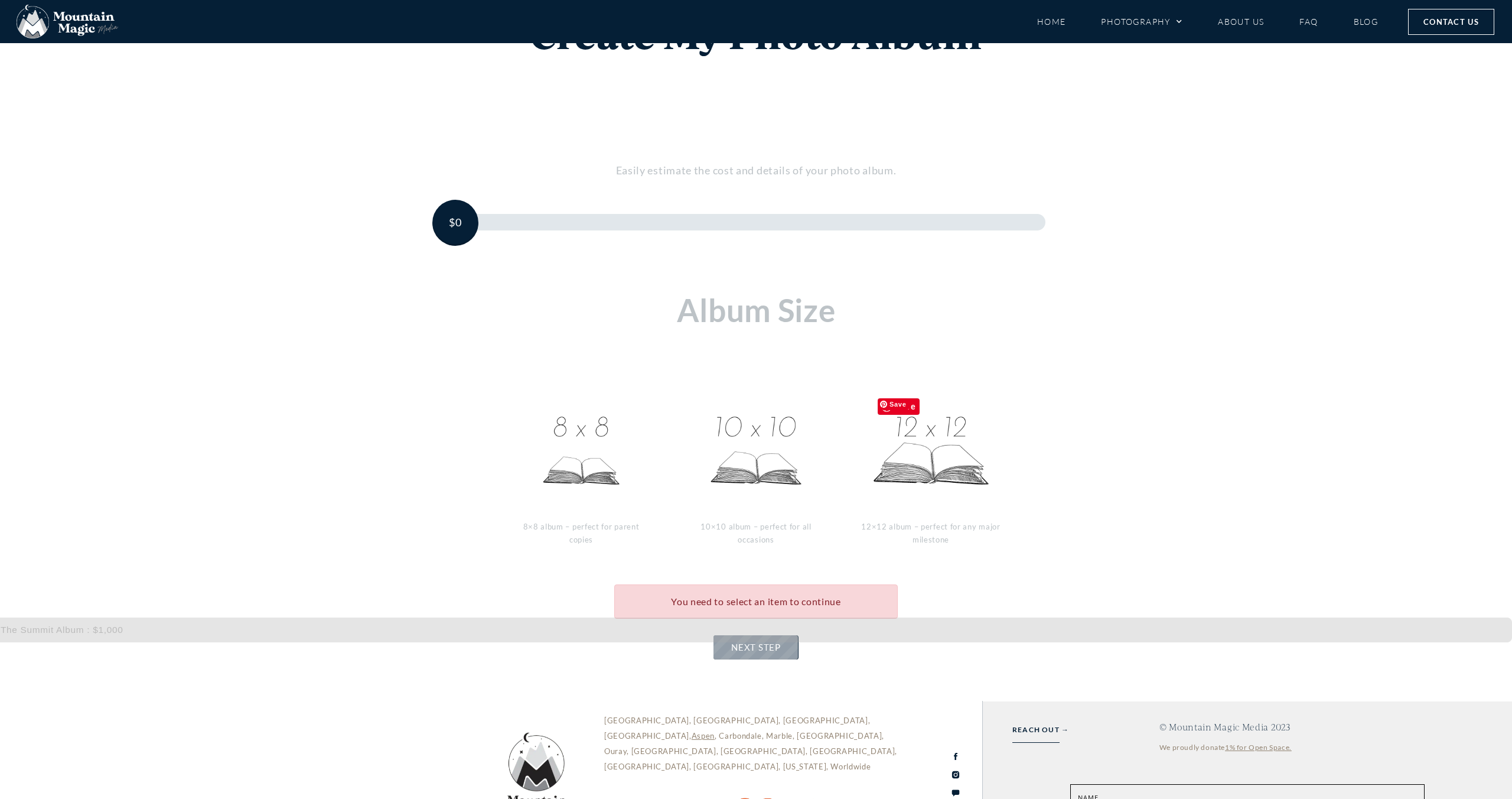
click at [908, 468] on img at bounding box center [931, 451] width 118 height 118
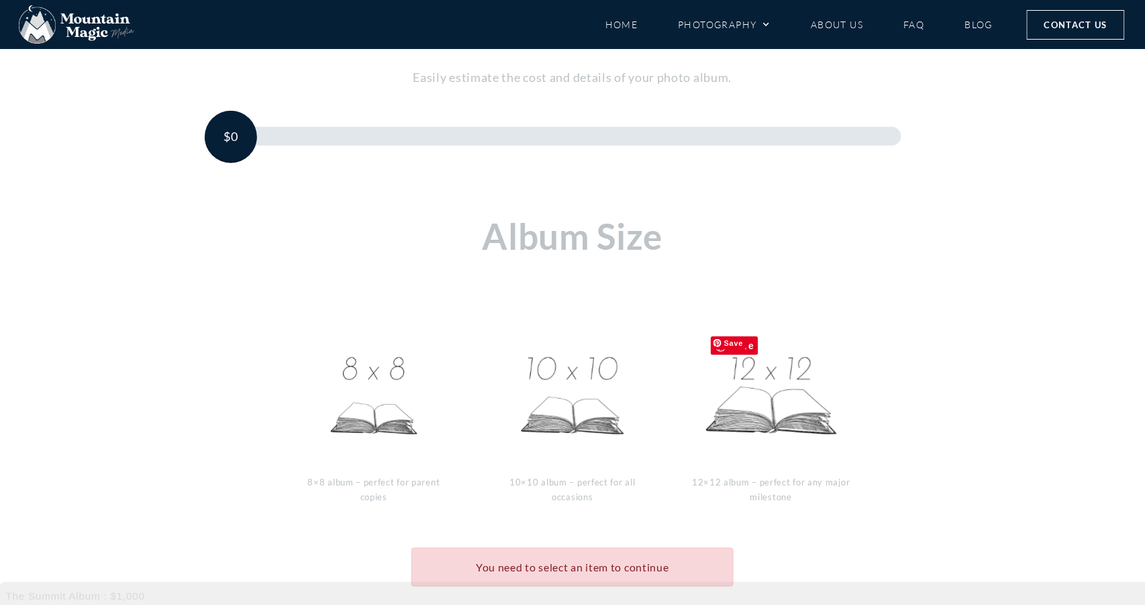
click at [728, 388] on img at bounding box center [771, 397] width 134 height 134
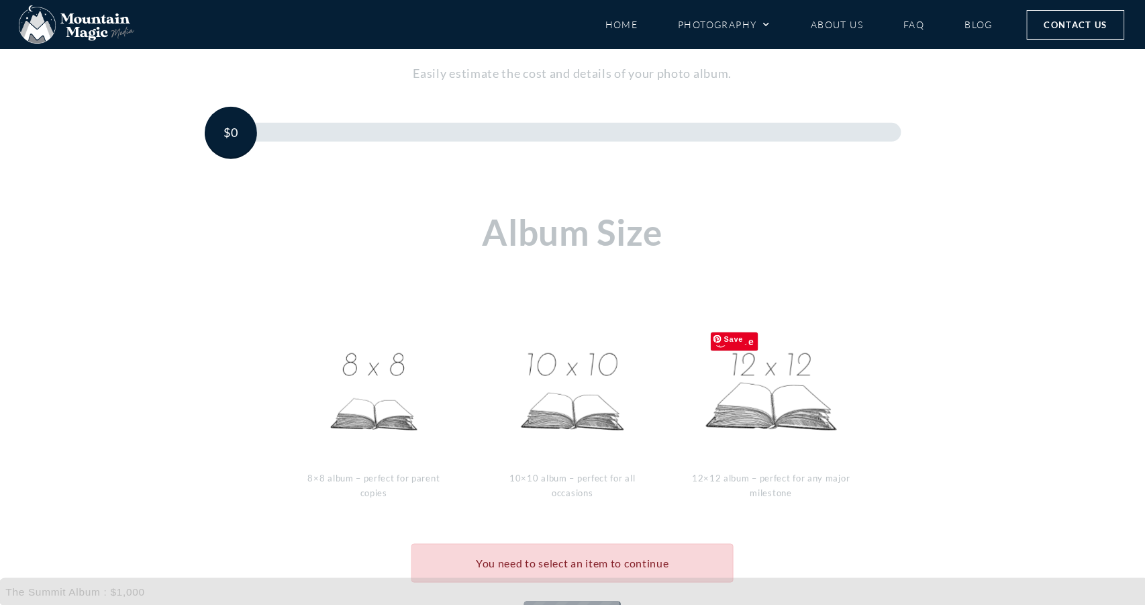
click at [751, 391] on img at bounding box center [771, 393] width 134 height 134
click at [751, 391] on img at bounding box center [771, 392] width 134 height 134
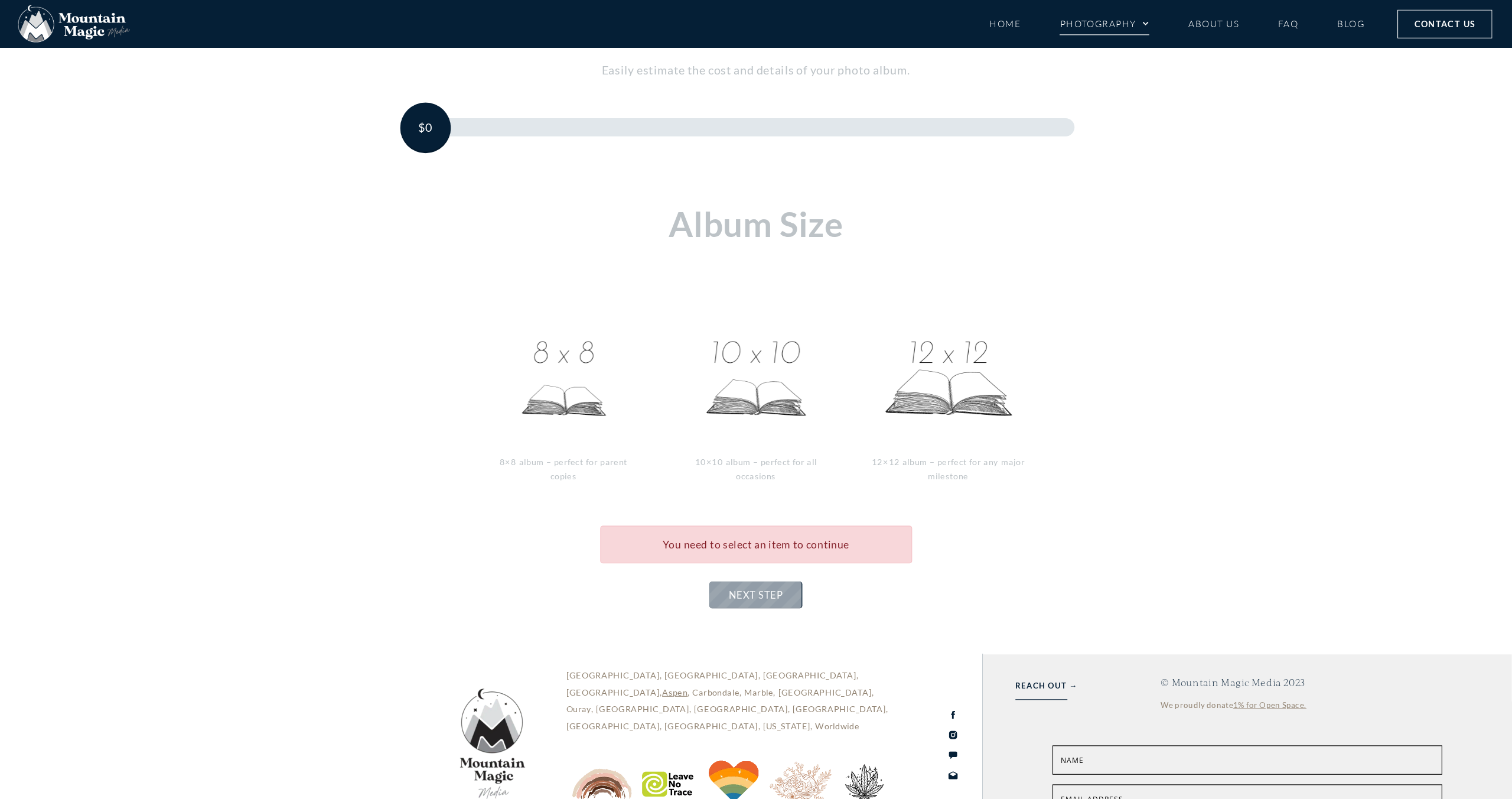
scroll to position [178, 0]
